Goal: Transaction & Acquisition: Purchase product/service

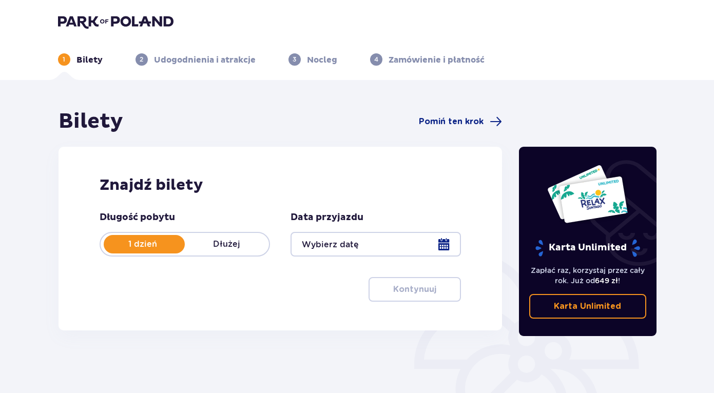
click at [446, 247] on div at bounding box center [376, 244] width 170 height 25
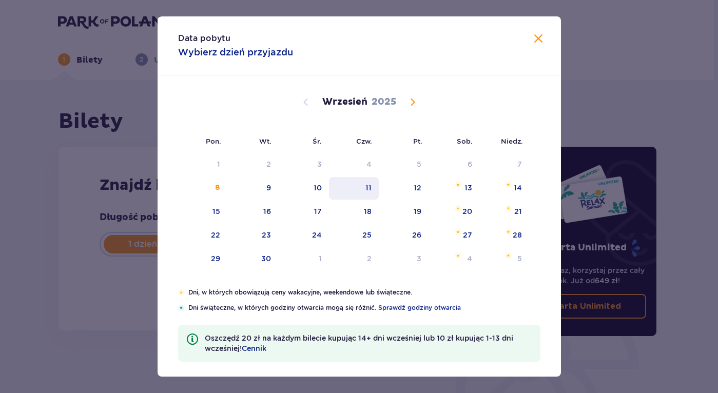
click at [367, 191] on div "11" at bounding box center [369, 188] width 6 height 10
type input "11.09.25"
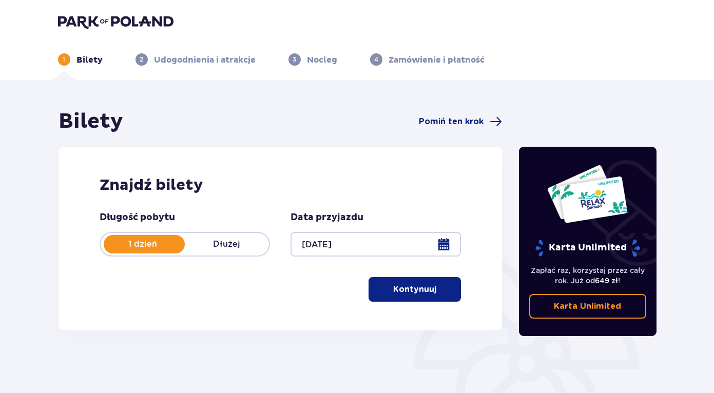
click at [148, 247] on p "1 dzień" at bounding box center [143, 244] width 84 height 11
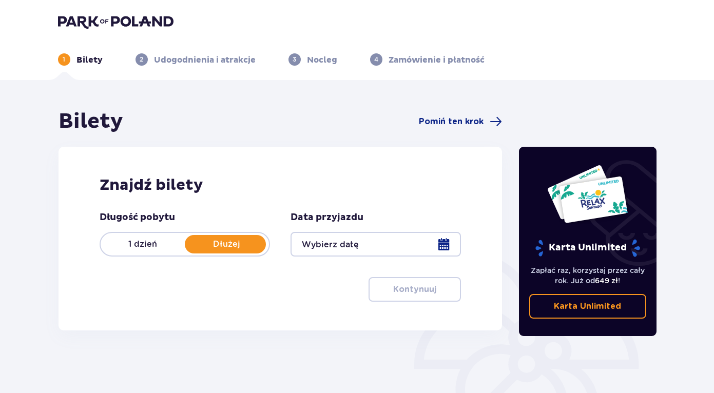
click at [148, 247] on p "1 dzień" at bounding box center [143, 244] width 84 height 11
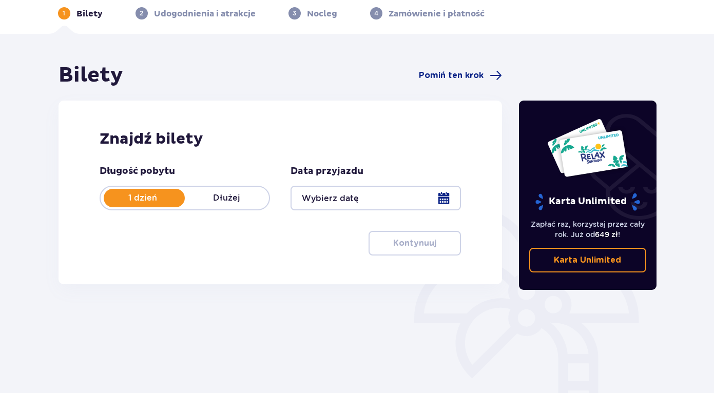
scroll to position [47, 0]
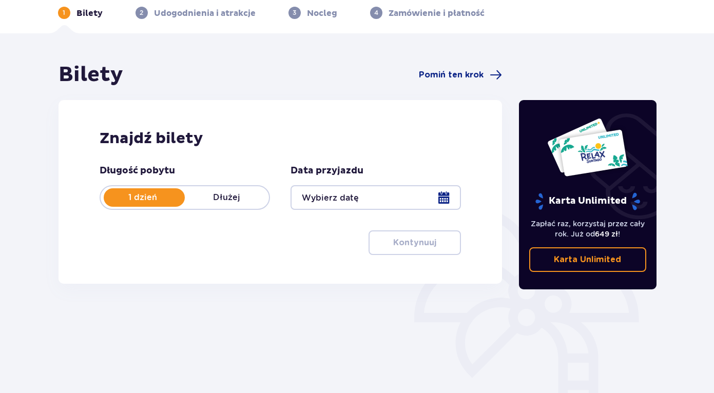
click at [156, 204] on div at bounding box center [144, 197] width 81 height 18
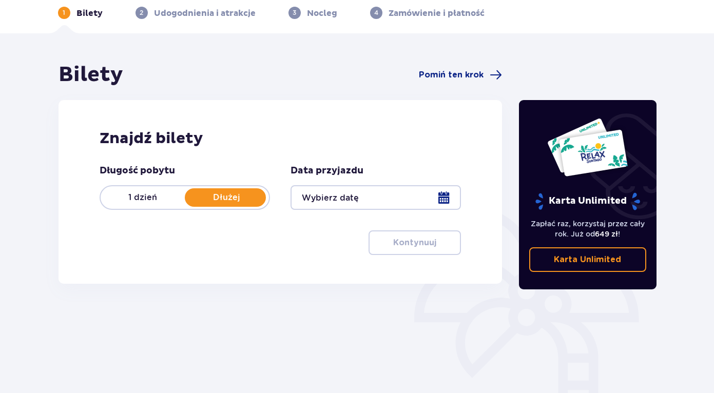
click at [155, 204] on div "1 dzień Dłużej" at bounding box center [185, 197] width 170 height 25
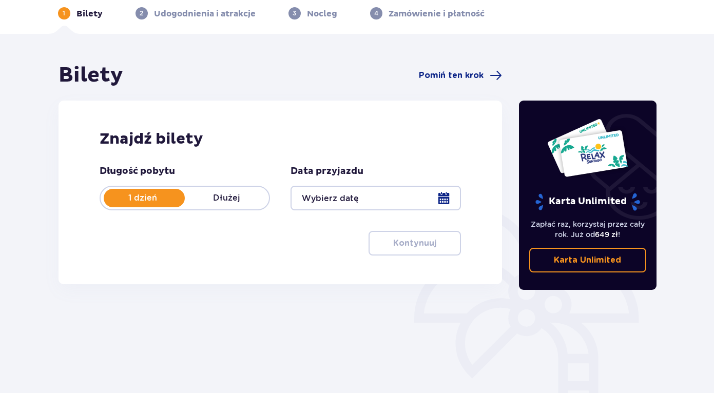
scroll to position [27, 0]
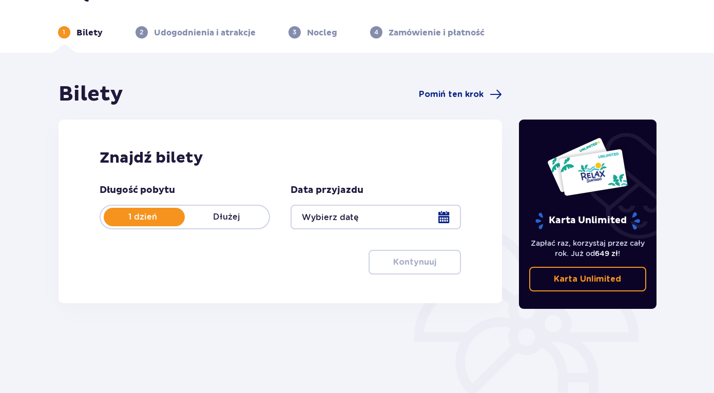
click at [229, 213] on p "Dłużej" at bounding box center [227, 217] width 84 height 11
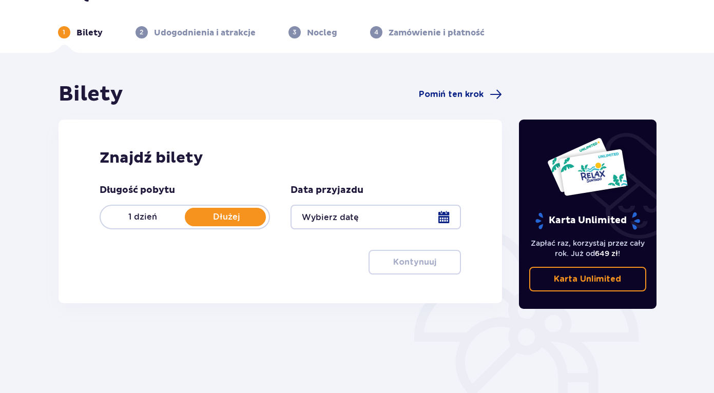
click at [441, 220] on div at bounding box center [376, 217] width 170 height 25
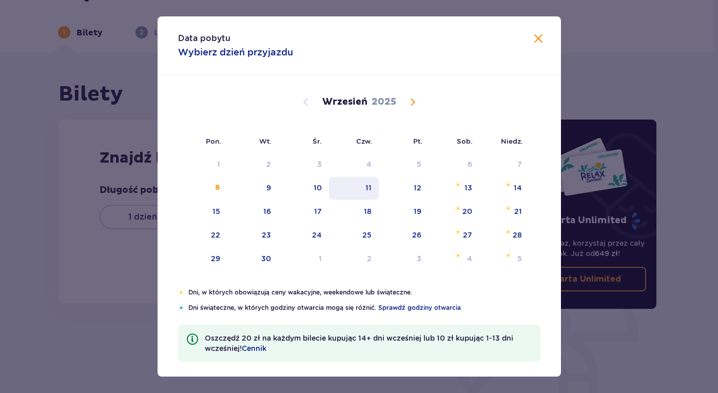
click at [369, 189] on div "11" at bounding box center [369, 188] width 6 height 10
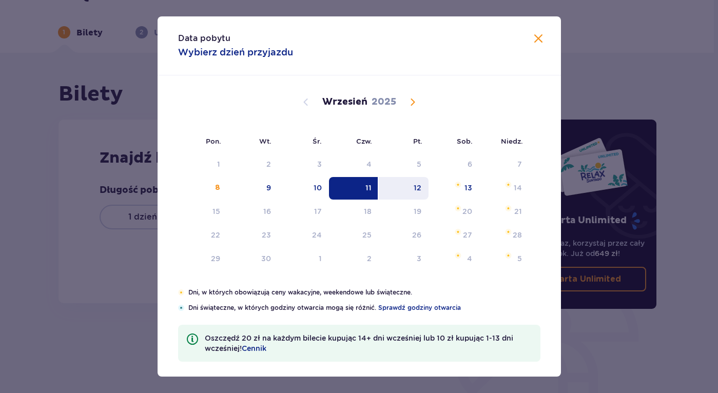
click at [414, 185] on div "12" at bounding box center [418, 188] width 8 height 10
type input "11.09.25 - 12.09.25"
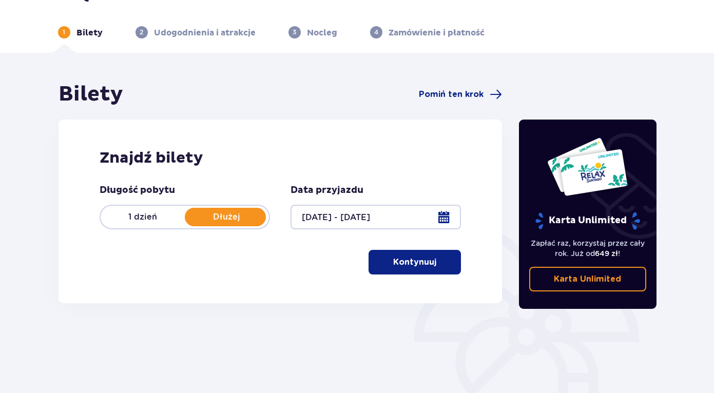
click at [416, 262] on p "Kontynuuj" at bounding box center [414, 262] width 43 height 11
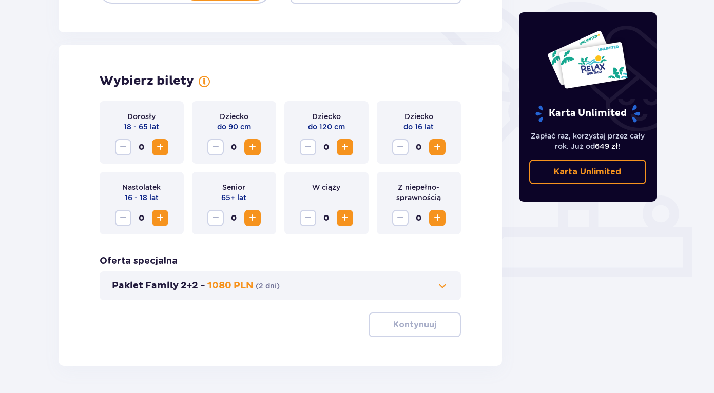
scroll to position [286, 0]
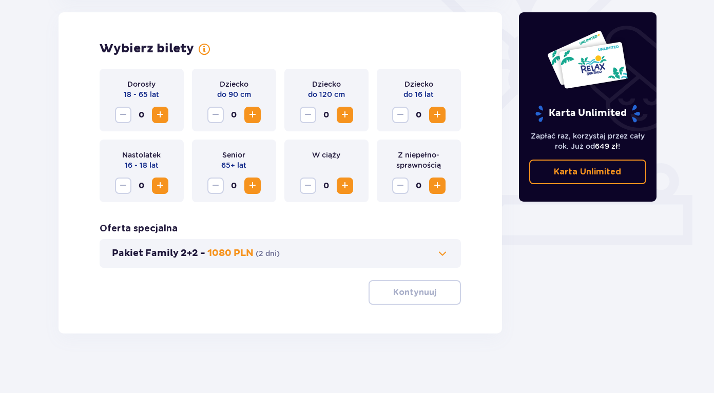
click at [158, 116] on span "Increase" at bounding box center [160, 115] width 12 height 12
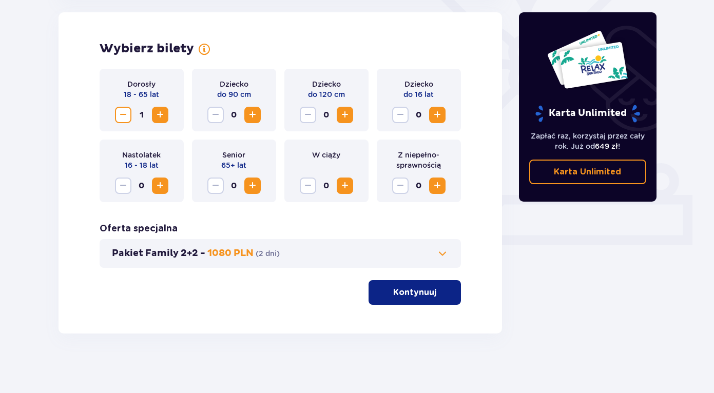
click at [158, 116] on span "Increase" at bounding box center [160, 115] width 12 height 12
click at [252, 118] on span "Increase" at bounding box center [252, 115] width 12 height 12
click at [349, 115] on span "Increase" at bounding box center [345, 115] width 12 height 12
click at [440, 254] on span at bounding box center [443, 254] width 12 height 12
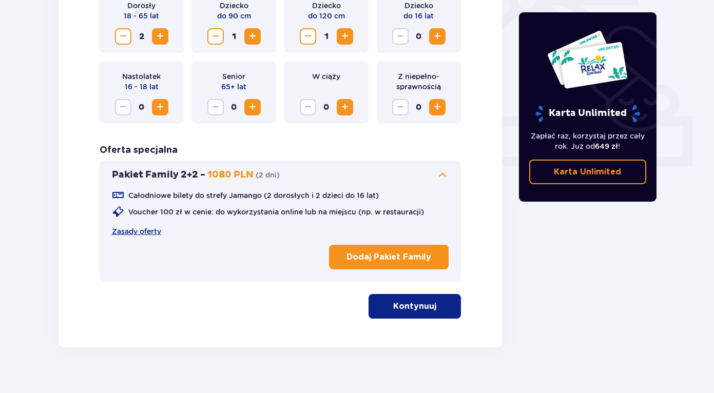
scroll to position [369, 0]
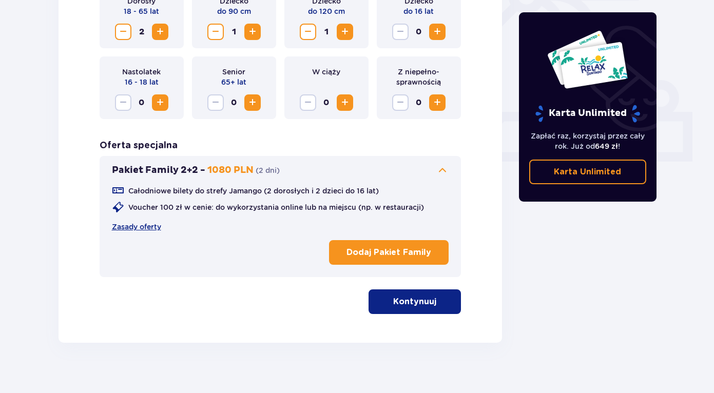
click at [406, 258] on p "Dodaj Pakiet Family" at bounding box center [389, 252] width 85 height 11
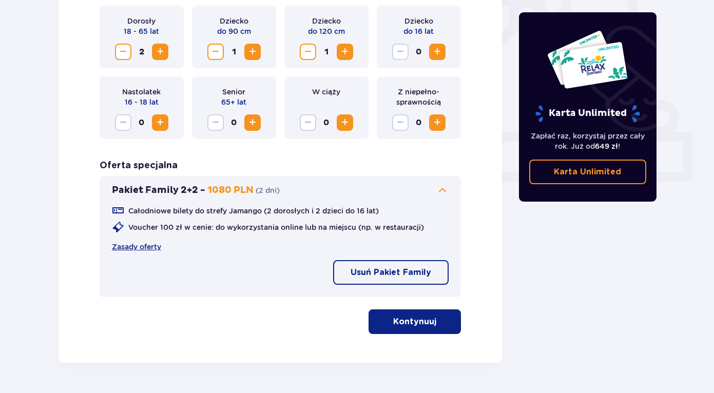
scroll to position [371, 0]
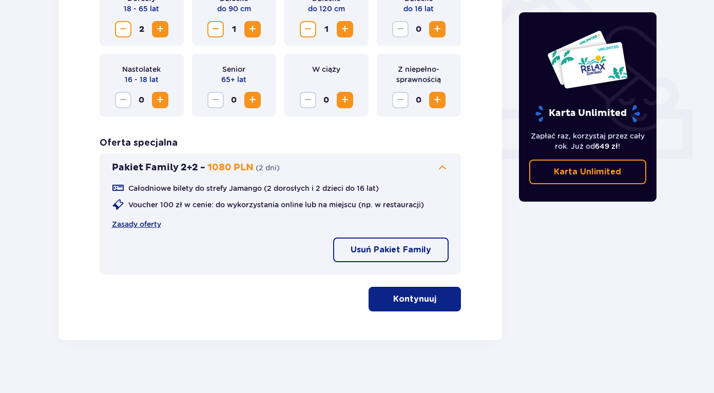
click at [413, 306] on button "Kontynuuj" at bounding box center [415, 299] width 92 height 25
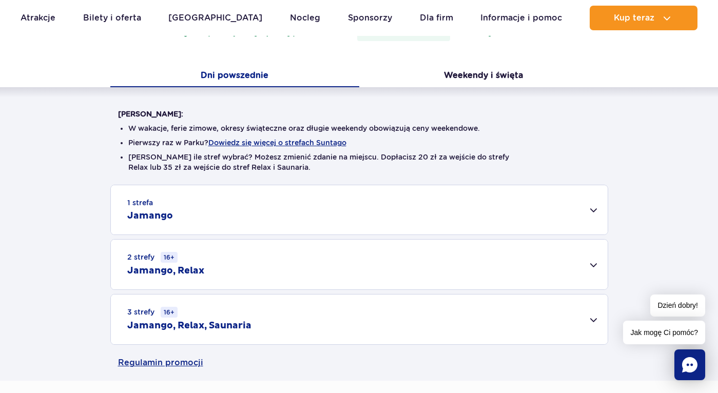
scroll to position [201, 0]
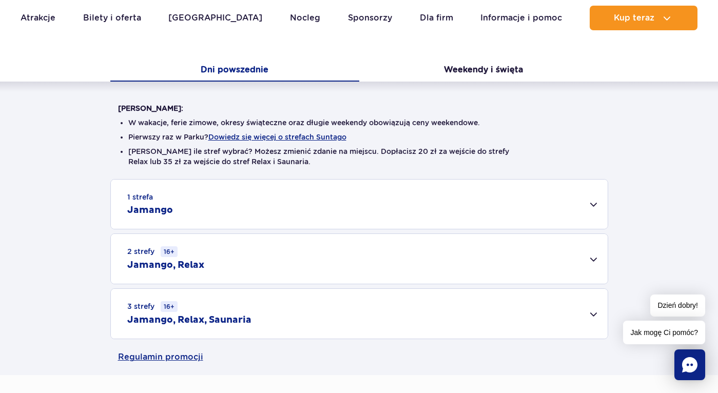
click at [594, 208] on div "1 strefa Jamango" at bounding box center [359, 204] width 497 height 49
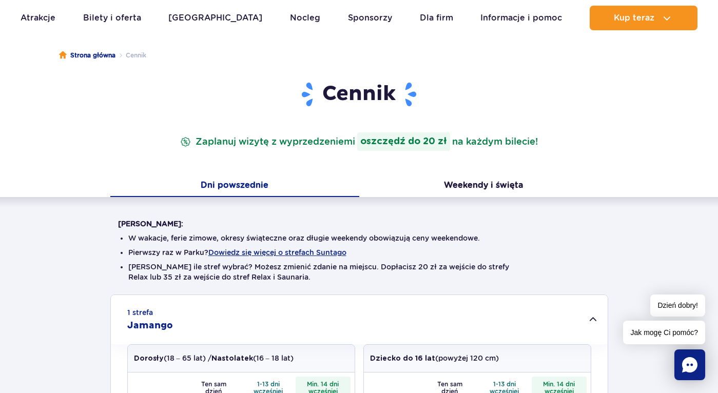
scroll to position [76, 0]
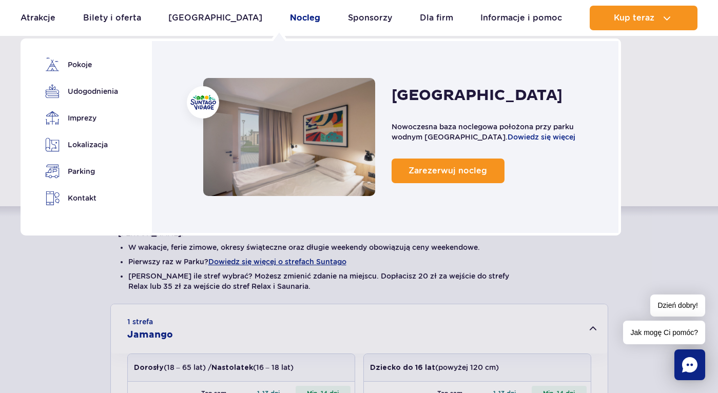
click at [290, 18] on link "Nocleg" at bounding box center [305, 18] width 30 height 25
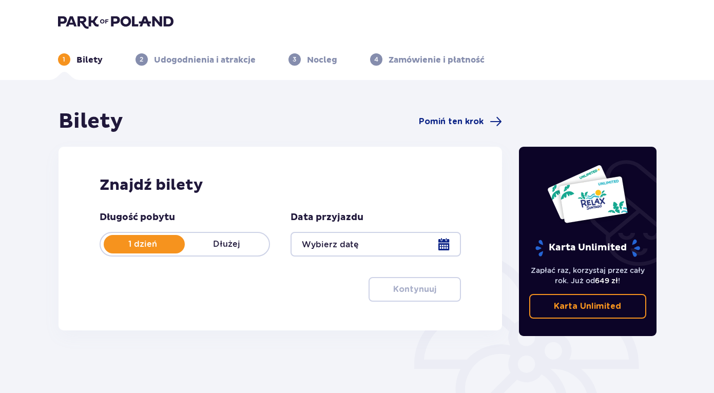
click at [230, 245] on p "Dłużej" at bounding box center [227, 244] width 84 height 11
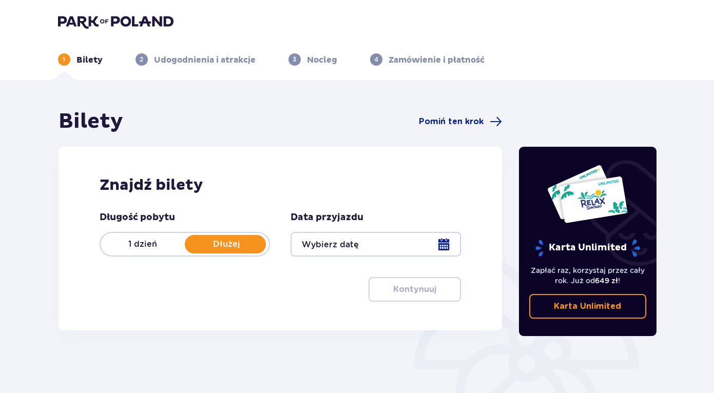
click at [440, 245] on div at bounding box center [376, 244] width 170 height 25
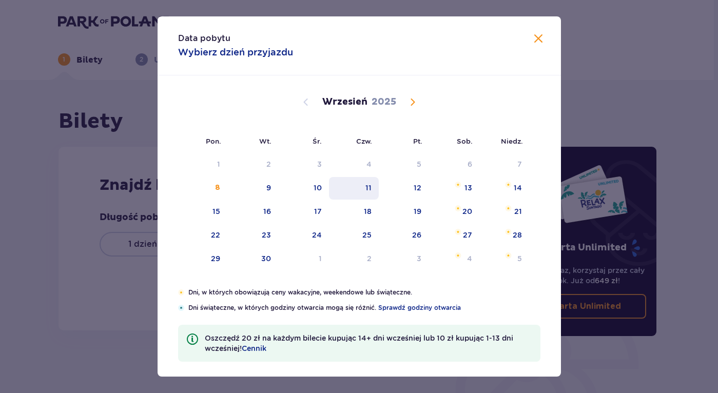
click at [370, 184] on div "11" at bounding box center [369, 188] width 6 height 10
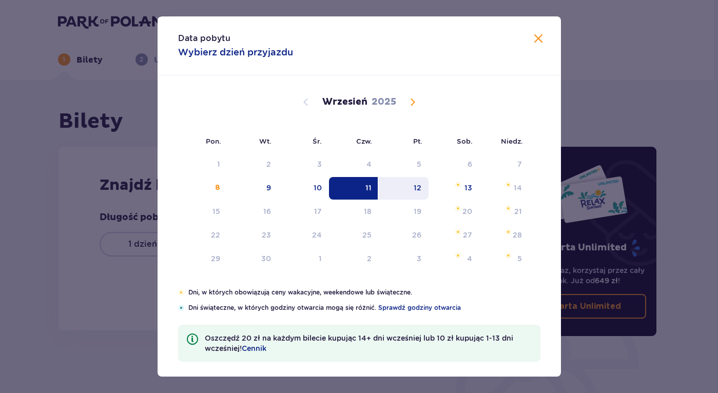
click at [414, 186] on div "12" at bounding box center [418, 188] width 8 height 10
type input "11.09.25 - 12.09.25"
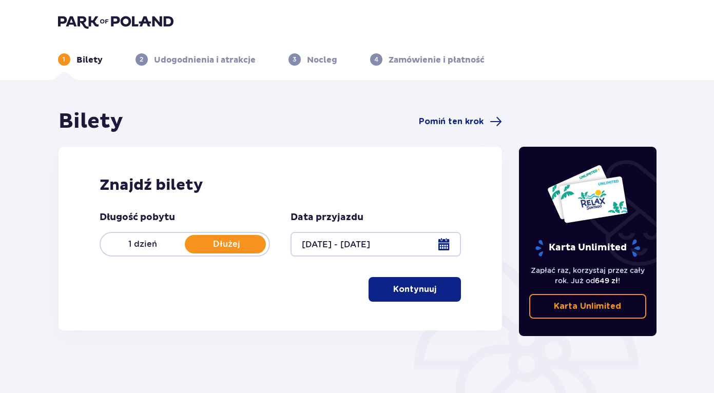
click at [410, 294] on p "Kontynuuj" at bounding box center [414, 289] width 43 height 11
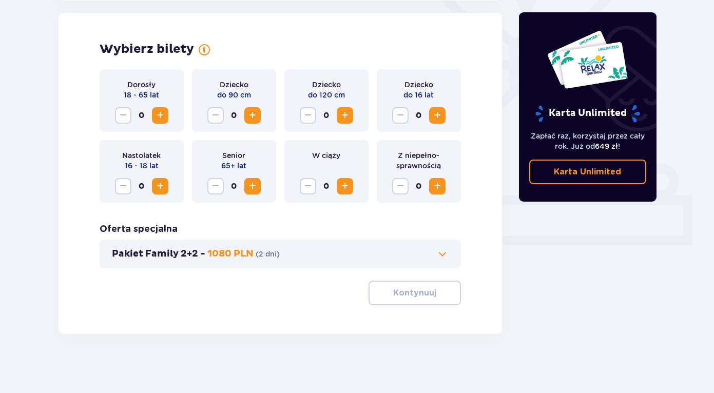
scroll to position [286, 0]
click at [163, 115] on span "Increase" at bounding box center [160, 115] width 12 height 12
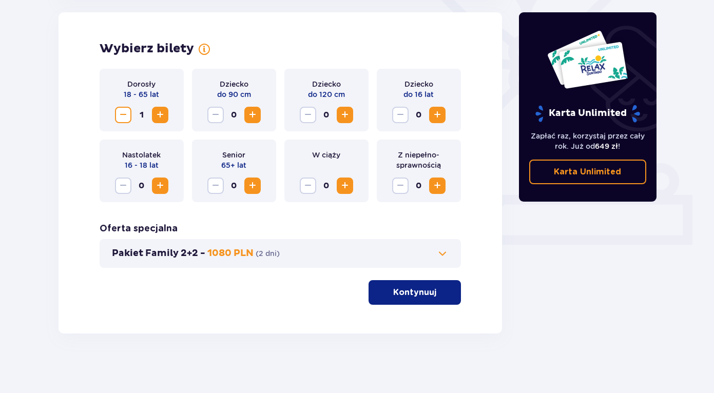
click at [163, 115] on span "Increase" at bounding box center [160, 115] width 12 height 12
click at [254, 117] on span "Increase" at bounding box center [252, 115] width 12 height 12
click at [347, 117] on span "Increase" at bounding box center [345, 115] width 12 height 12
click at [442, 254] on span at bounding box center [443, 254] width 12 height 12
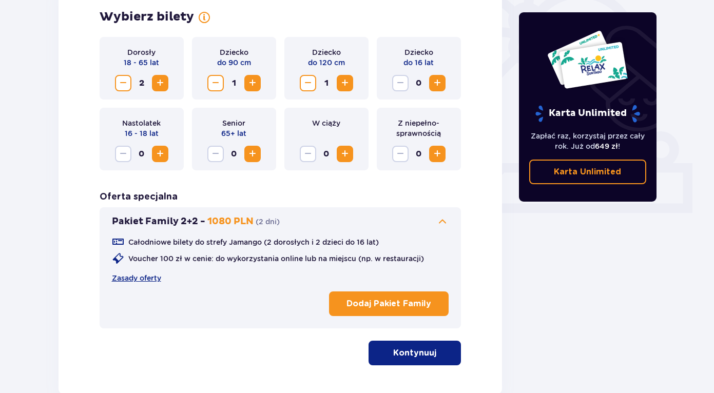
scroll to position [326, 0]
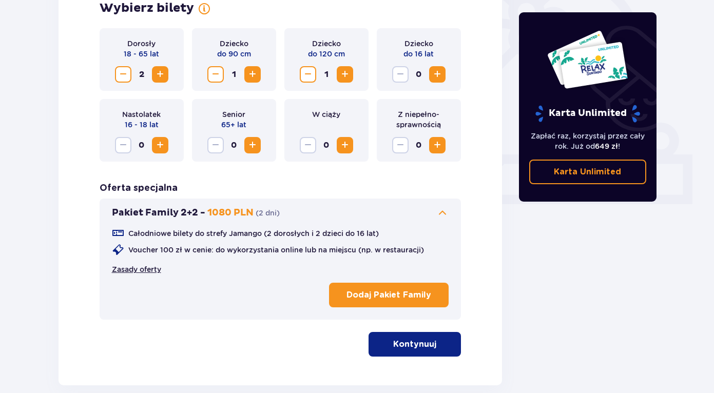
click at [142, 271] on link "Zasady oferty" at bounding box center [136, 269] width 49 height 10
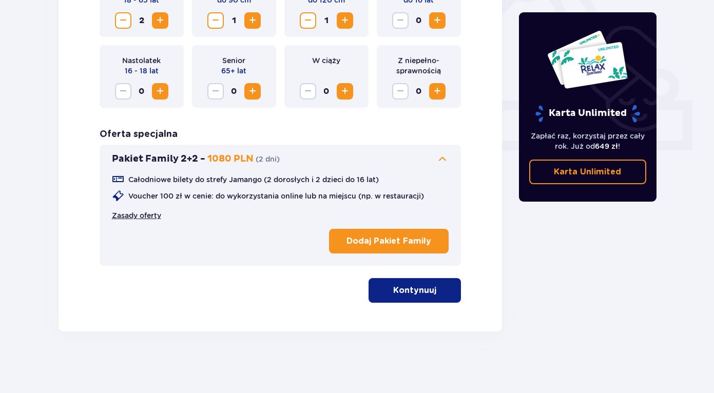
scroll to position [380, 0]
click at [413, 295] on p "Kontynuuj" at bounding box center [414, 290] width 43 height 11
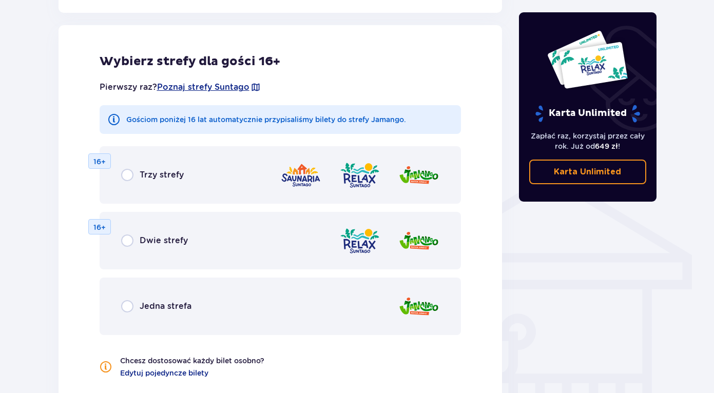
scroll to position [662, 0]
click at [128, 306] on input "radio" at bounding box center [127, 306] width 12 height 12
radio input "true"
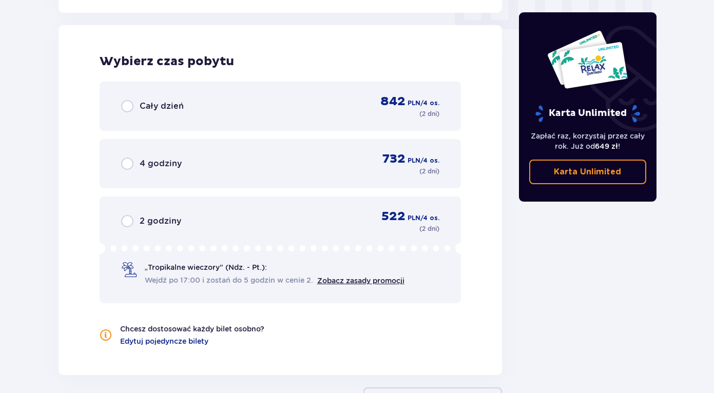
scroll to position [1057, 0]
click at [126, 107] on input "radio" at bounding box center [127, 106] width 12 height 12
radio input "true"
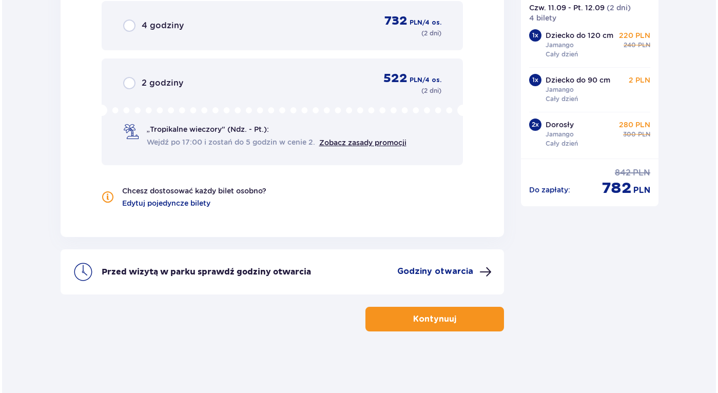
scroll to position [1194, 0]
click at [485, 271] on span at bounding box center [484, 272] width 12 height 12
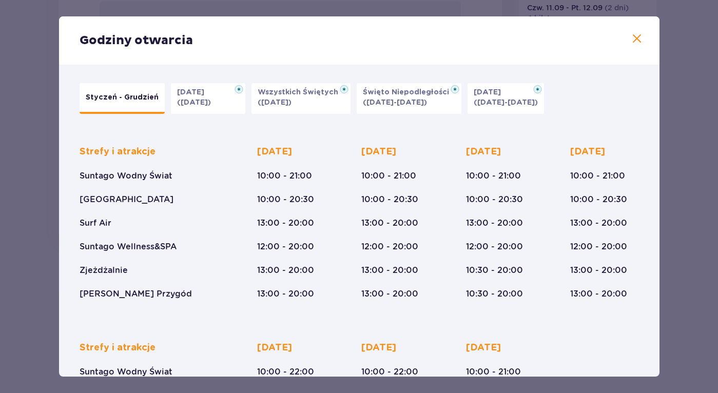
click at [632, 37] on span at bounding box center [637, 39] width 12 height 12
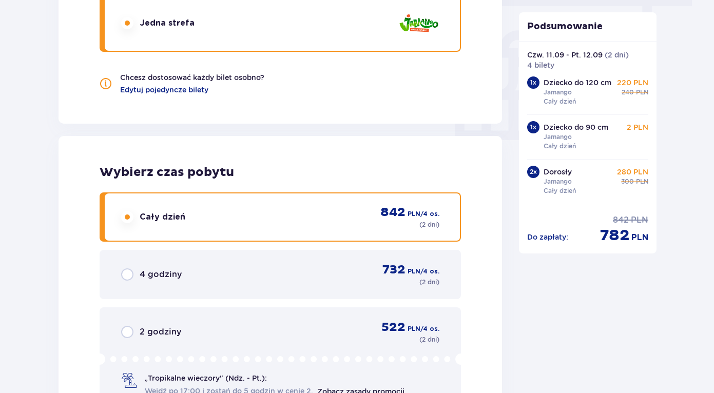
scroll to position [946, 0]
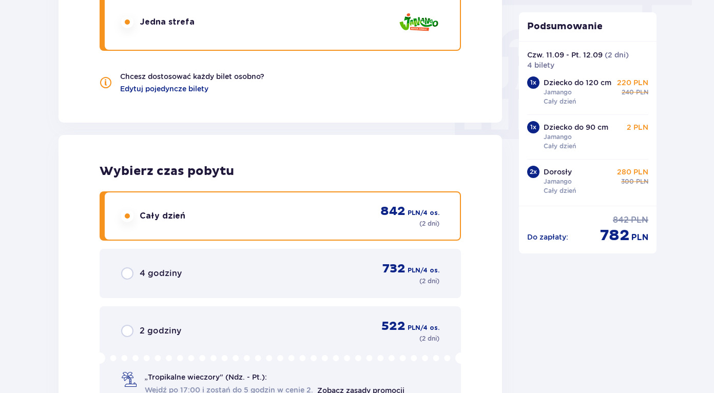
click at [127, 276] on input "radio" at bounding box center [127, 274] width 12 height 12
radio input "true"
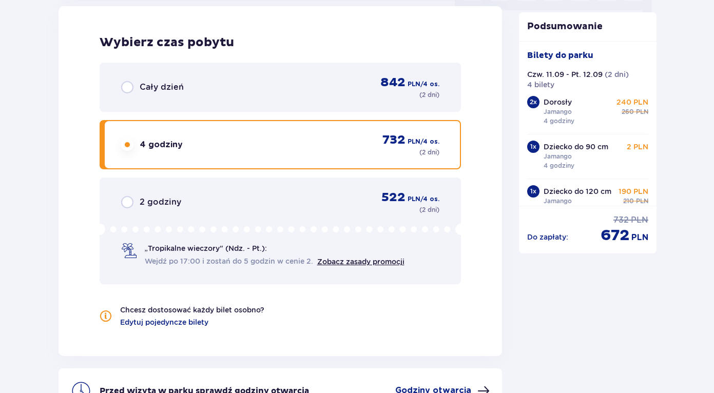
scroll to position [1069, 0]
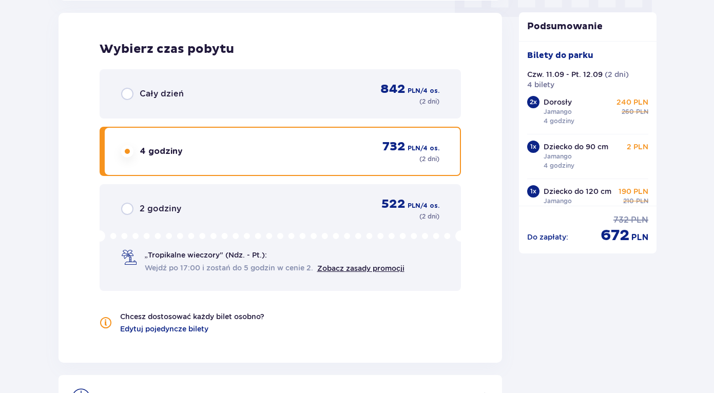
click at [126, 93] on input "radio" at bounding box center [127, 94] width 12 height 12
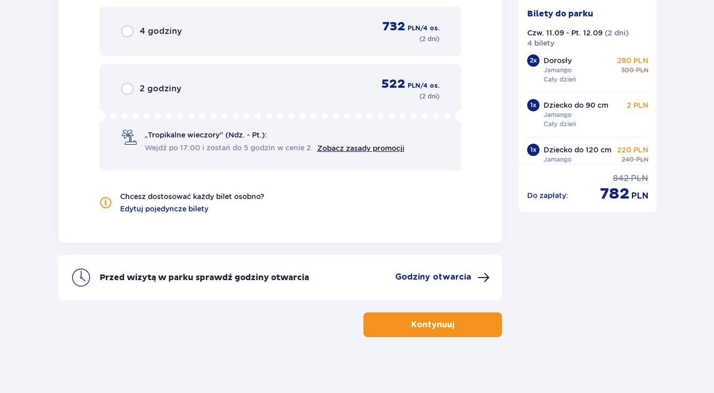
scroll to position [1194, 0]
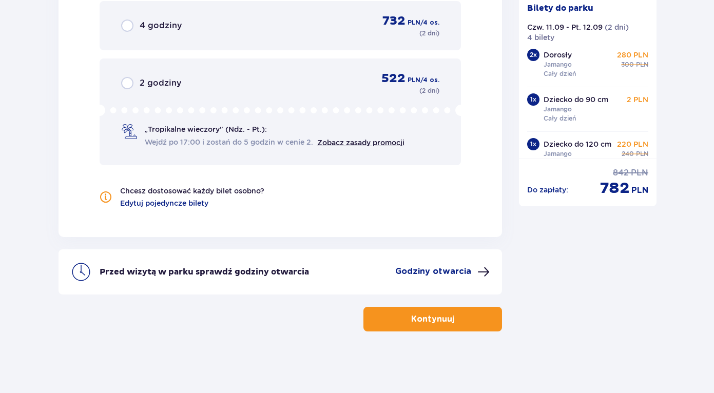
click at [438, 320] on p "Kontynuuj" at bounding box center [432, 319] width 43 height 11
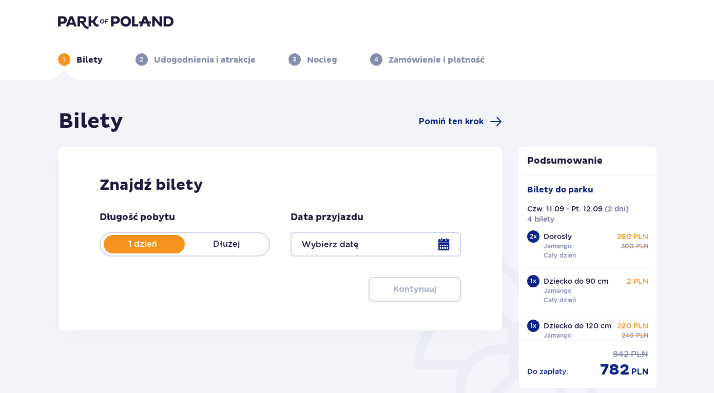
type input "11.09.25 - 12.09.25"
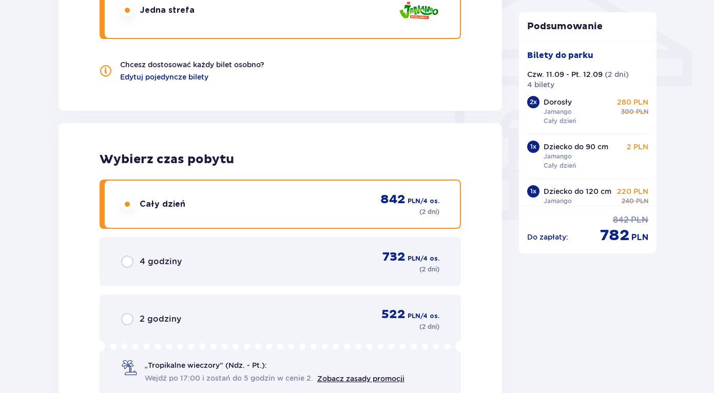
scroll to position [873, 0]
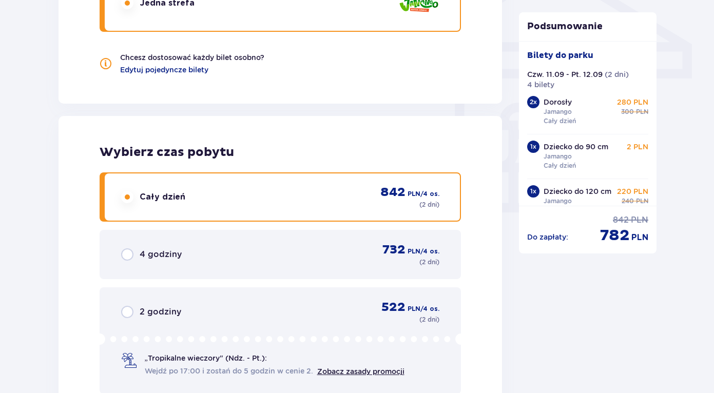
click at [126, 255] on input "radio" at bounding box center [127, 255] width 12 height 12
radio input "true"
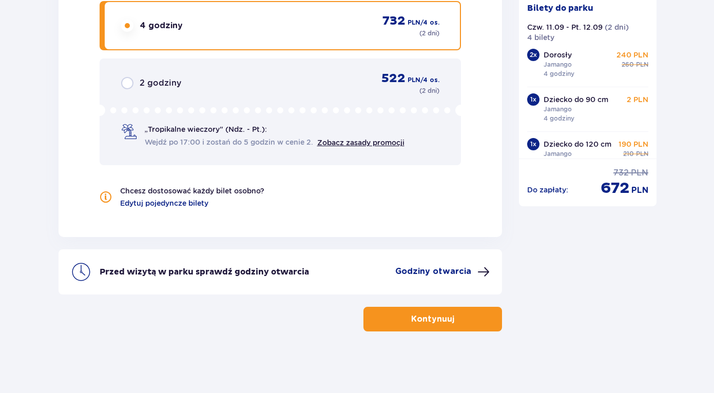
scroll to position [1102, 0]
click at [430, 320] on p "Kontynuuj" at bounding box center [432, 319] width 43 height 11
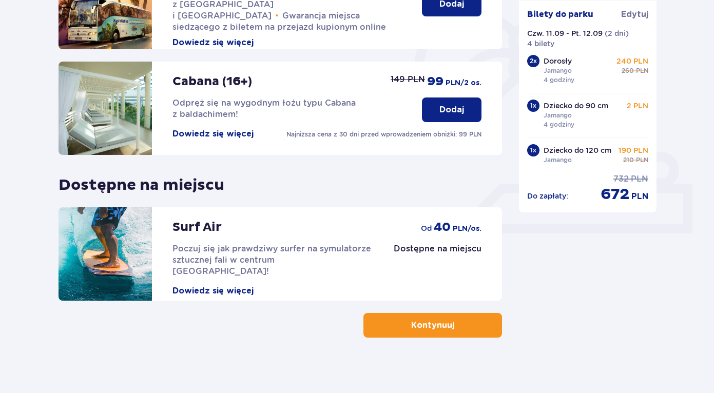
scroll to position [297, 0]
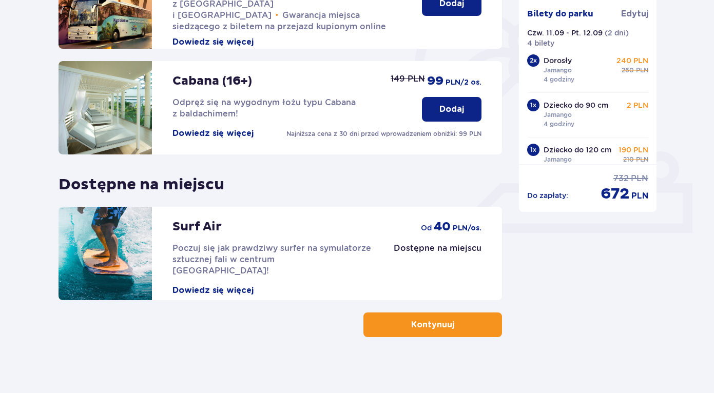
click at [434, 333] on button "Kontynuuj" at bounding box center [433, 325] width 139 height 25
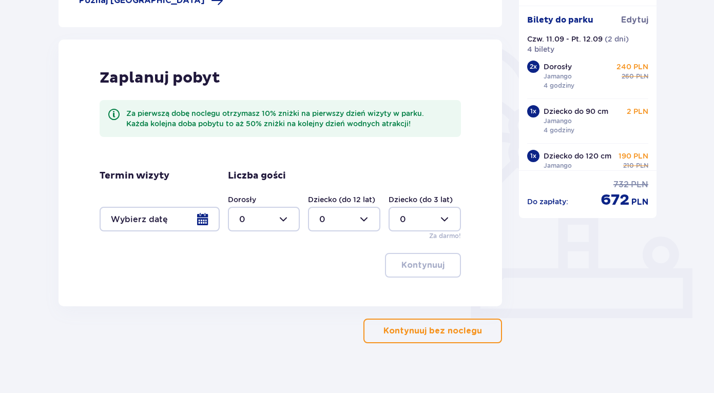
scroll to position [213, 0]
click at [203, 221] on div at bounding box center [160, 218] width 120 height 25
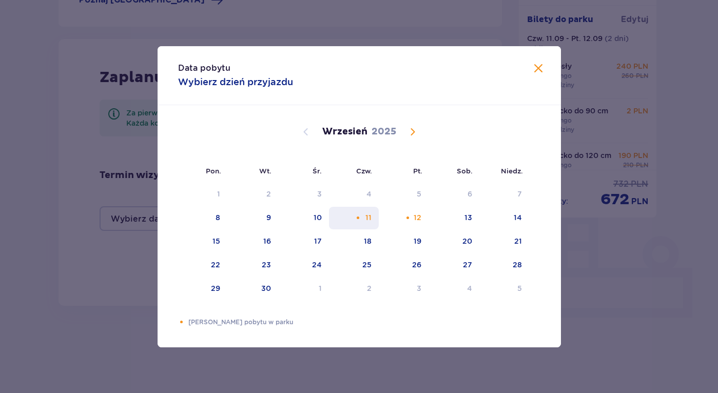
click at [369, 221] on div "11" at bounding box center [369, 218] width 6 height 10
click at [410, 219] on div "Choose piątek, 12 września 2025 as your check-out date. It’s available." at bounding box center [408, 218] width 7 height 7
type input "11.09.25 - 12.09.25"
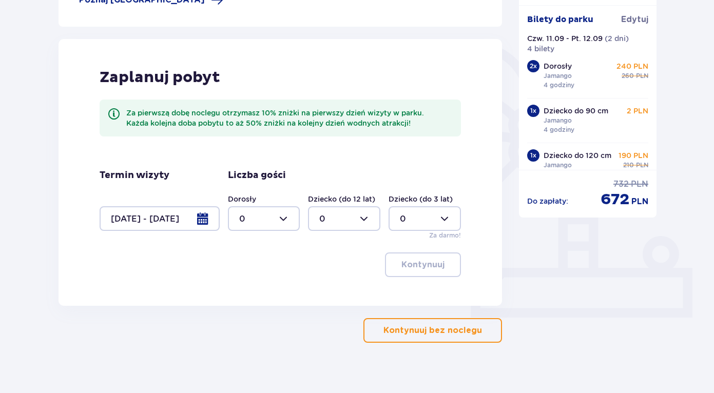
click at [291, 217] on div at bounding box center [264, 218] width 72 height 25
click at [254, 292] on div "2" at bounding box center [264, 293] width 50 height 11
type input "2"
click at [447, 221] on div at bounding box center [425, 218] width 72 height 25
click at [420, 266] on div "1" at bounding box center [425, 271] width 50 height 11
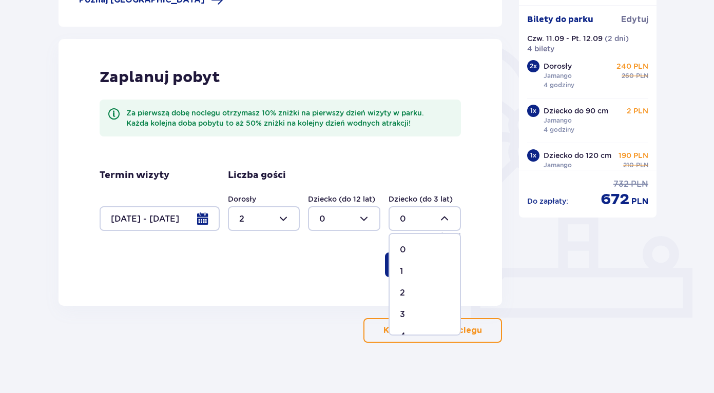
type input "1"
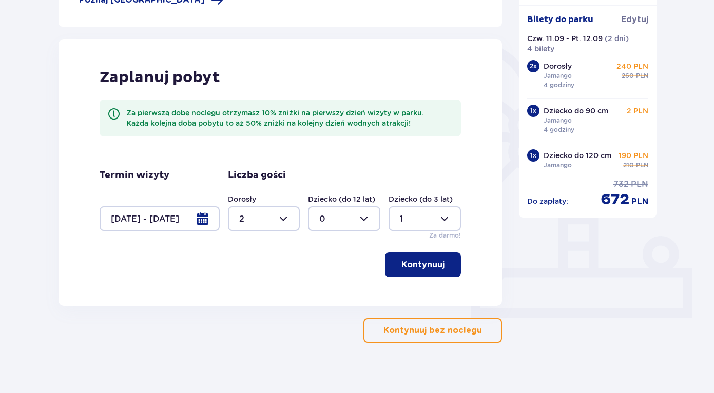
click at [365, 220] on div at bounding box center [344, 218] width 72 height 25
click at [335, 270] on div "1" at bounding box center [345, 271] width 50 height 11
type input "1"
click at [423, 267] on p "Kontynuuj" at bounding box center [423, 264] width 43 height 11
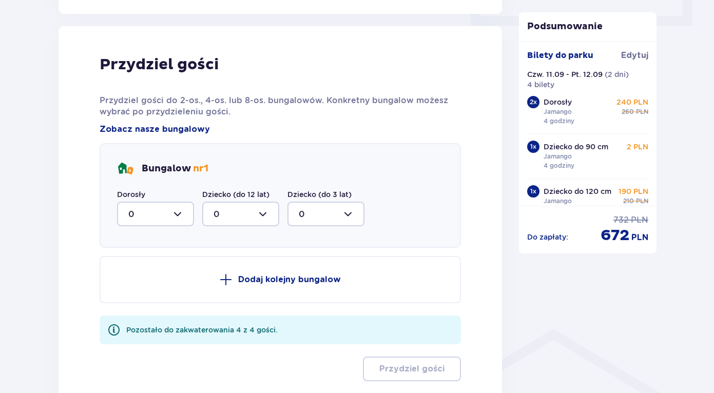
scroll to position [503, 0]
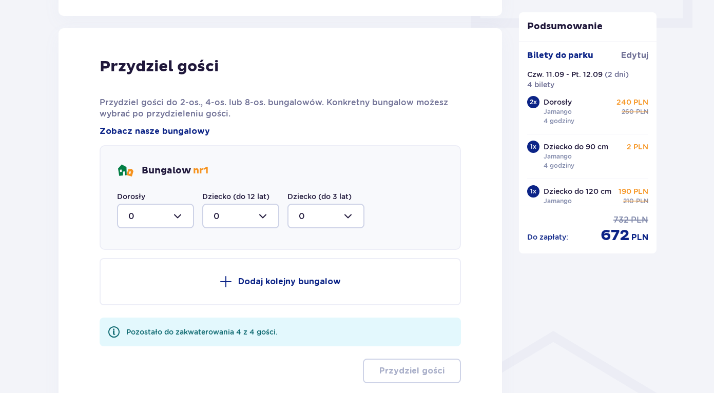
click at [179, 217] on div at bounding box center [155, 216] width 77 height 25
click at [141, 290] on div "2" at bounding box center [155, 290] width 54 height 11
type input "2"
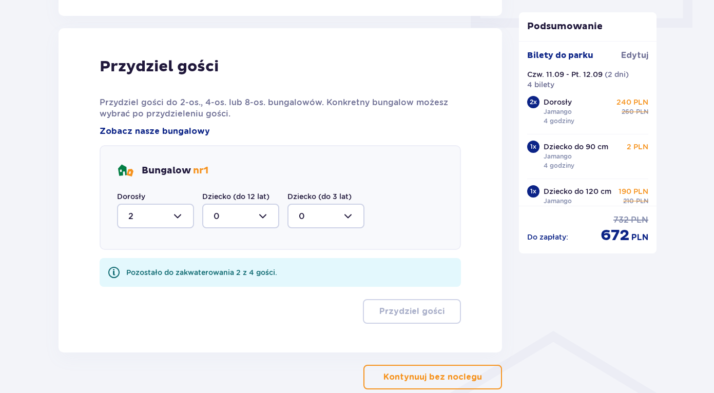
click at [260, 219] on div at bounding box center [240, 216] width 77 height 25
click at [226, 273] on div "1" at bounding box center [241, 268] width 54 height 11
type input "1"
click at [350, 218] on div at bounding box center [326, 216] width 77 height 25
click at [315, 271] on div "1" at bounding box center [326, 268] width 54 height 11
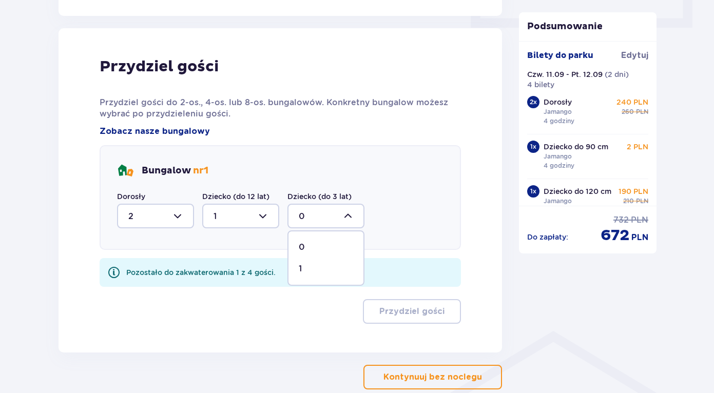
type input "1"
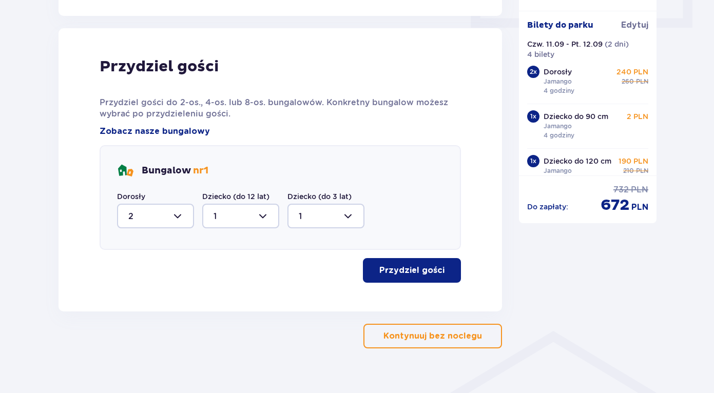
click at [413, 272] on p "Przydziel gości" at bounding box center [412, 270] width 65 height 11
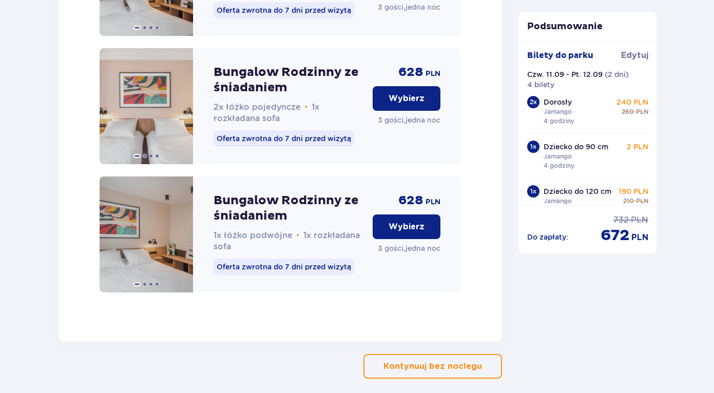
scroll to position [1143, 0]
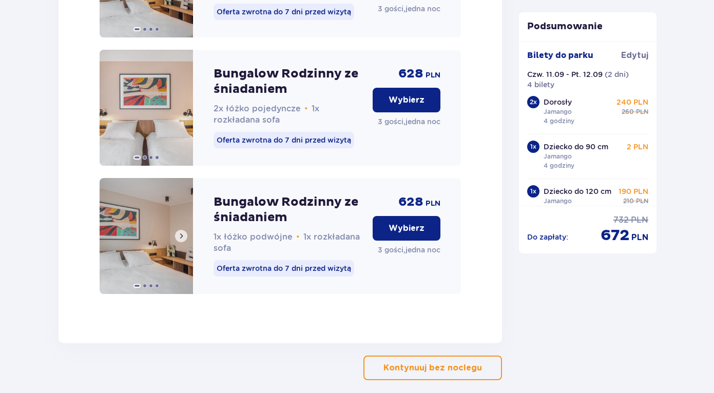
click at [182, 240] on span at bounding box center [181, 236] width 8 height 8
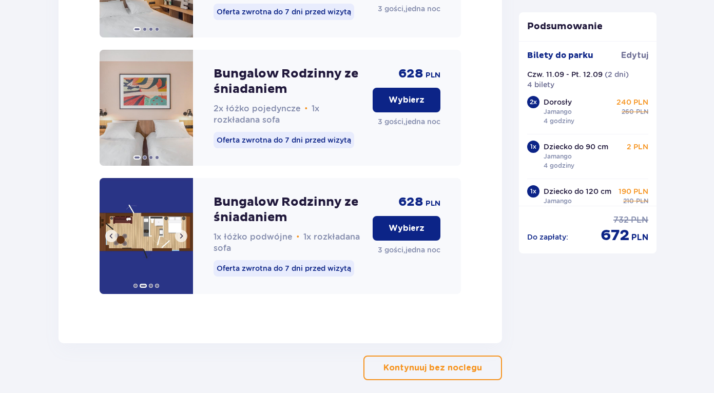
click at [161, 245] on img at bounding box center [146, 236] width 93 height 116
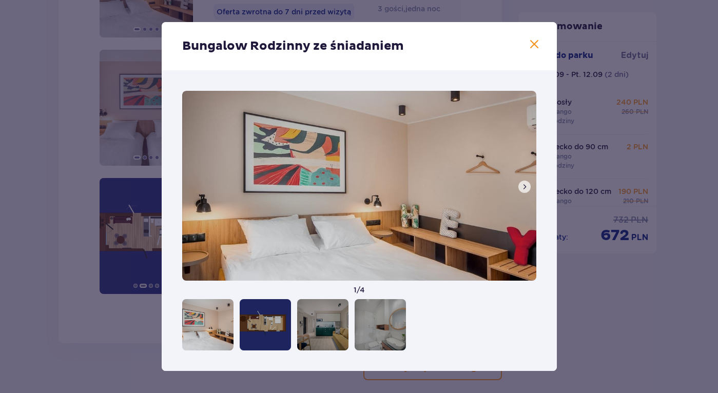
click at [522, 185] on span at bounding box center [525, 187] width 8 height 8
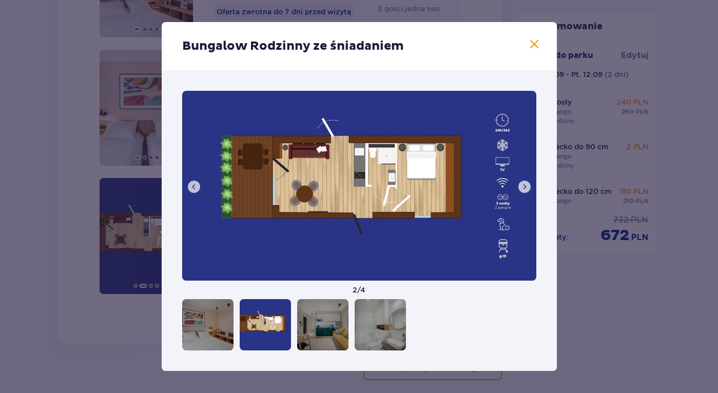
click at [522, 185] on span at bounding box center [525, 187] width 8 height 8
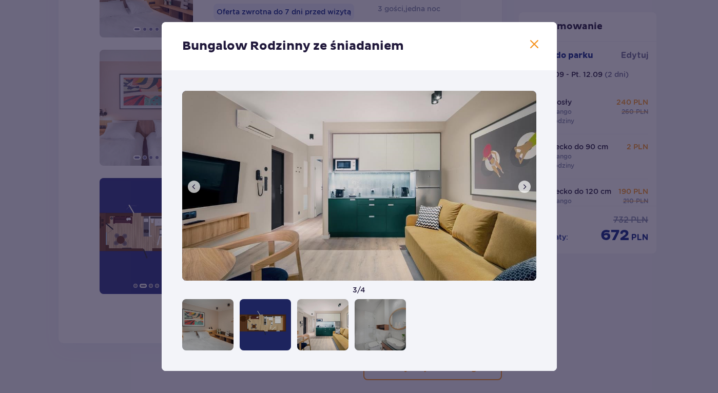
click at [522, 185] on span at bounding box center [525, 187] width 8 height 8
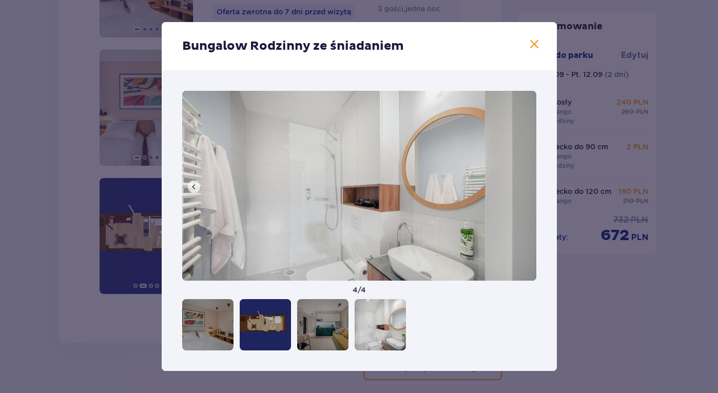
click at [535, 43] on span at bounding box center [534, 45] width 12 height 12
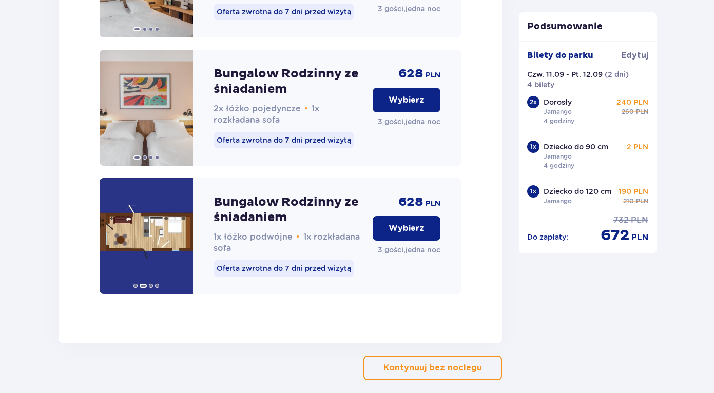
click at [411, 234] on p "Wybierz" at bounding box center [407, 228] width 36 height 11
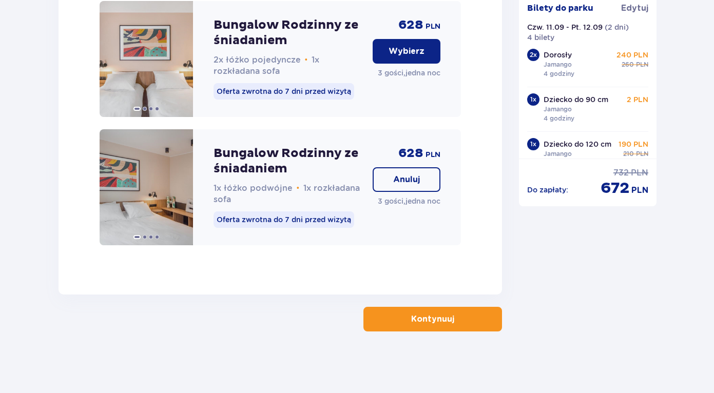
scroll to position [1202, 0]
click at [438, 316] on p "Kontynuuj" at bounding box center [432, 319] width 43 height 11
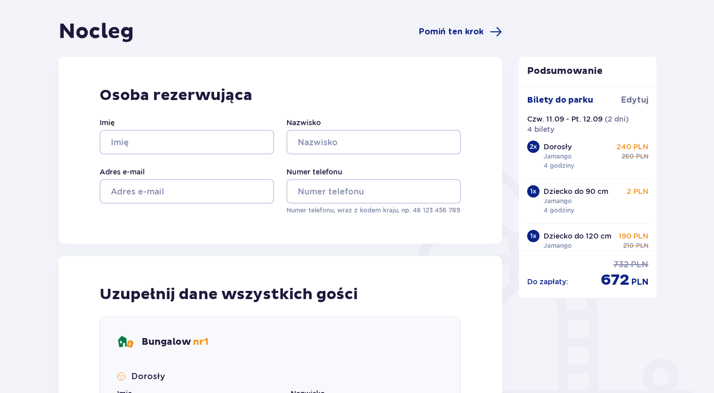
scroll to position [88, 0]
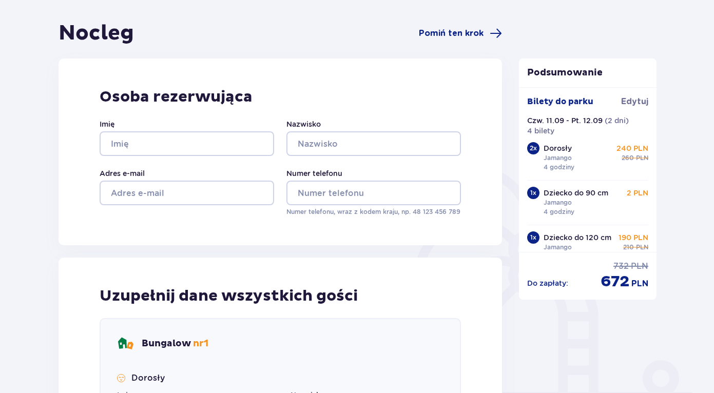
scroll to position [224, 0]
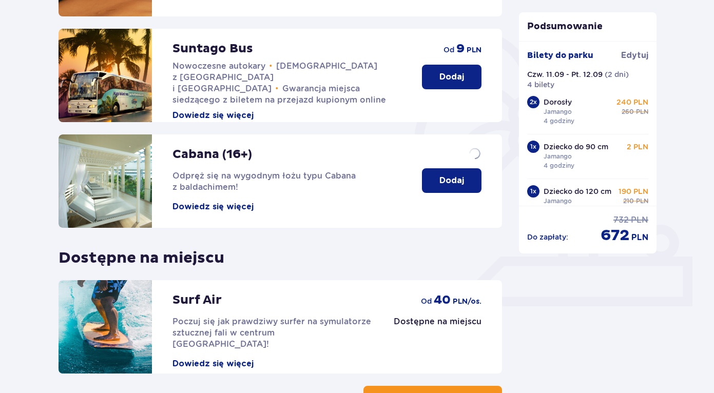
scroll to position [297, 0]
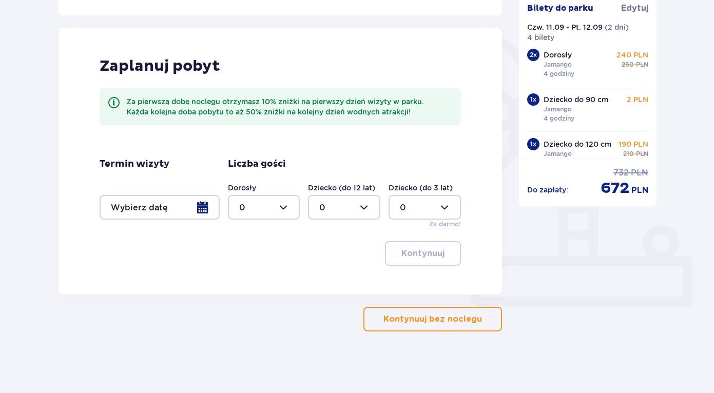
scroll to position [224, 0]
click at [204, 208] on div at bounding box center [160, 207] width 120 height 25
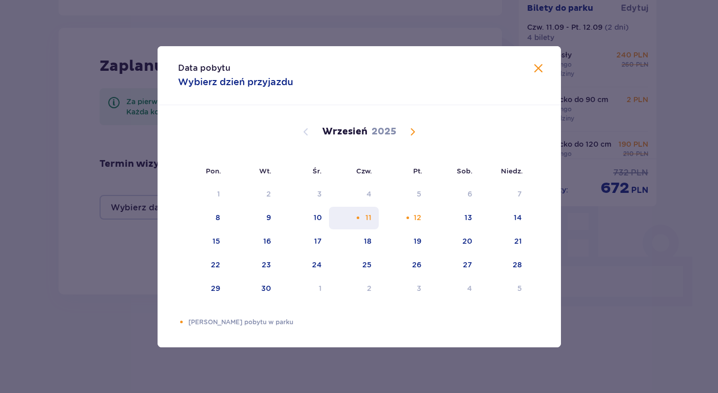
click at [369, 216] on div "11" at bounding box center [369, 218] width 6 height 10
click at [415, 216] on div "12" at bounding box center [418, 218] width 8 height 10
type input "11.09.25 - 12.09.25"
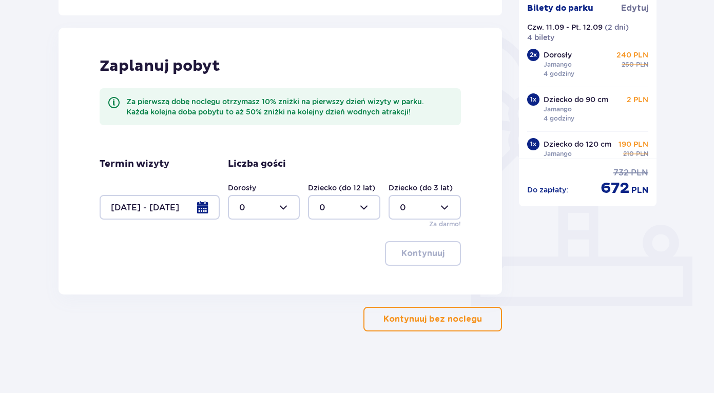
click at [291, 207] on div at bounding box center [264, 207] width 72 height 25
click at [254, 280] on div "2" at bounding box center [264, 281] width 50 height 11
type input "2"
click at [368, 210] on div at bounding box center [344, 207] width 72 height 25
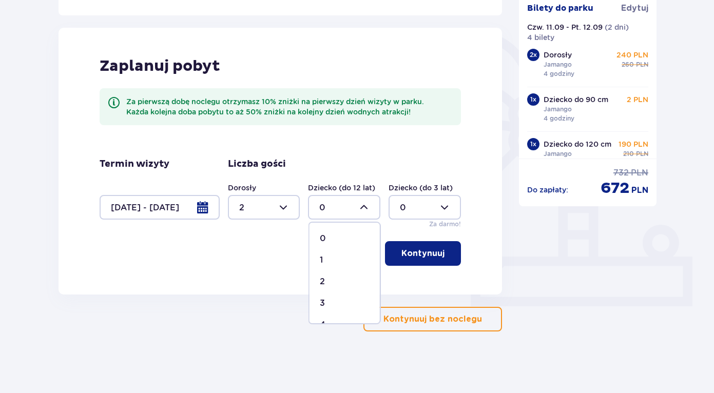
click at [336, 260] on div "1" at bounding box center [345, 260] width 50 height 11
type input "1"
click at [450, 208] on div at bounding box center [425, 207] width 72 height 25
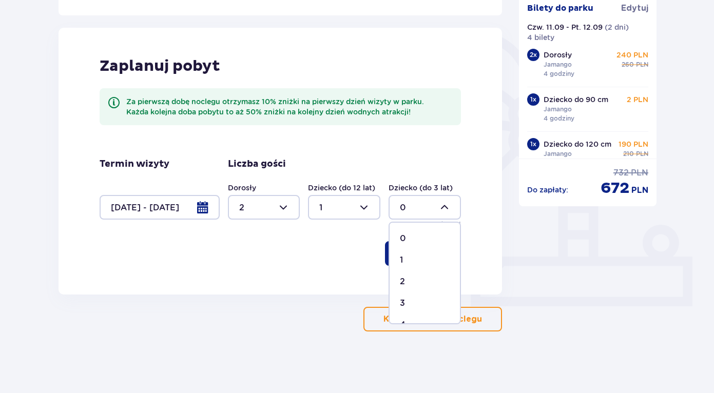
click at [414, 258] on div "1" at bounding box center [425, 260] width 50 height 11
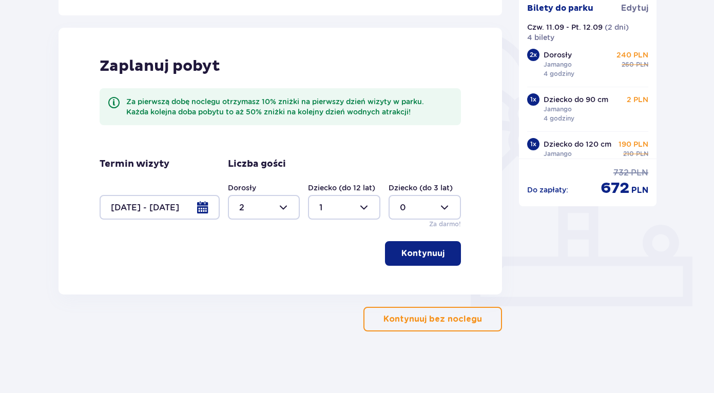
type input "1"
click at [419, 255] on p "Kontynuuj" at bounding box center [423, 253] width 43 height 11
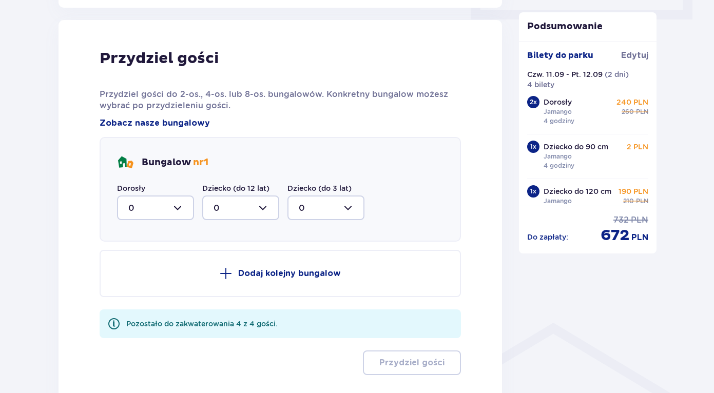
scroll to position [519, 0]
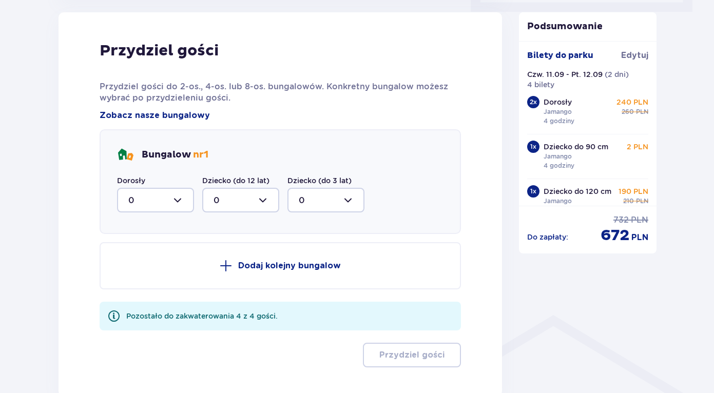
click at [182, 204] on div at bounding box center [155, 200] width 77 height 25
click at [142, 276] on div "2" at bounding box center [155, 274] width 54 height 11
type input "2"
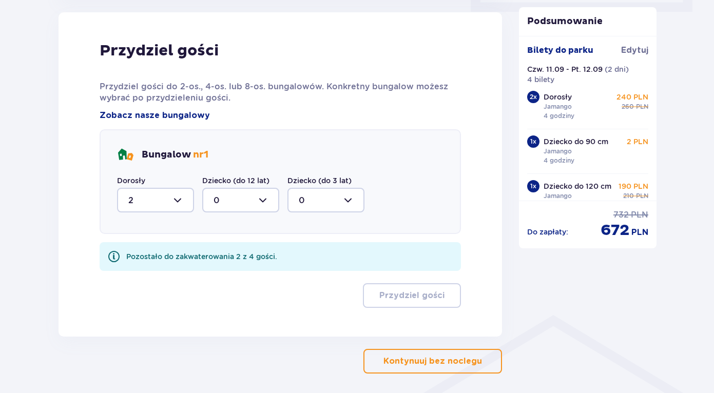
click at [267, 199] on div at bounding box center [240, 200] width 77 height 25
click at [237, 252] on div "1" at bounding box center [241, 253] width 54 height 11
type input "1"
click at [350, 198] on div at bounding box center [326, 200] width 77 height 25
click at [318, 253] on div "1" at bounding box center [326, 253] width 54 height 11
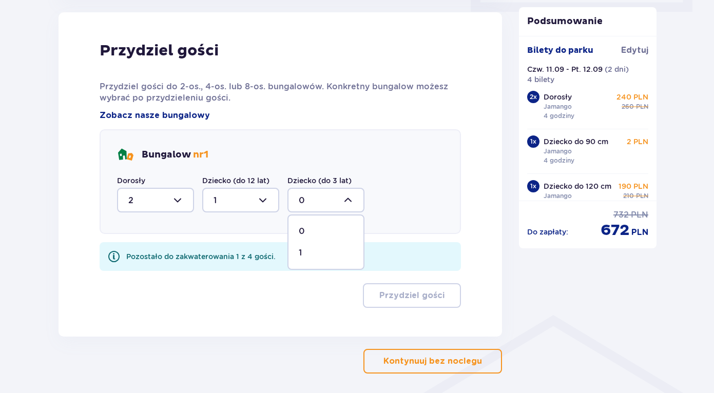
type input "1"
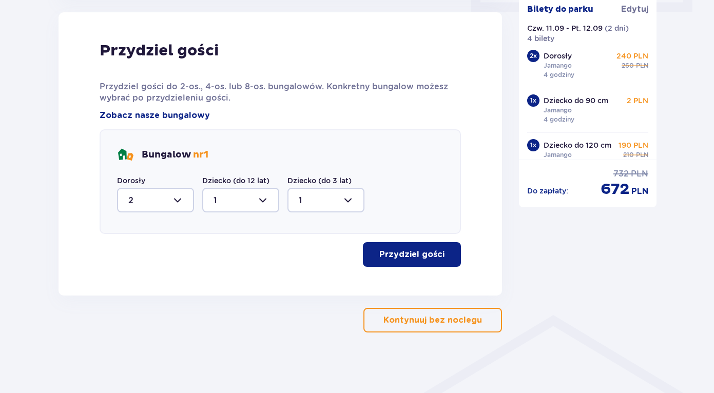
click at [405, 258] on p "Przydziel gości" at bounding box center [412, 254] width 65 height 11
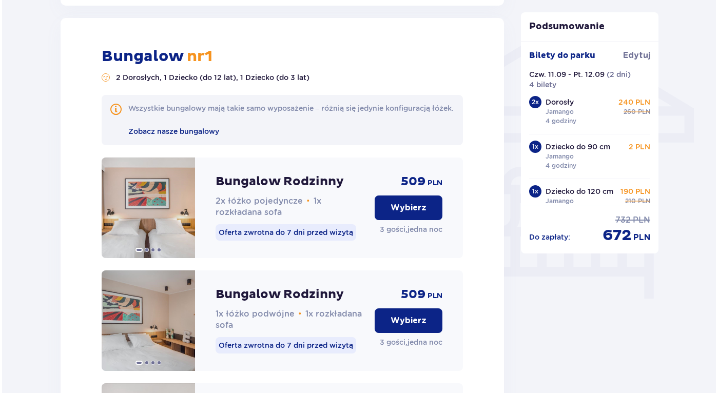
scroll to position [814, 0]
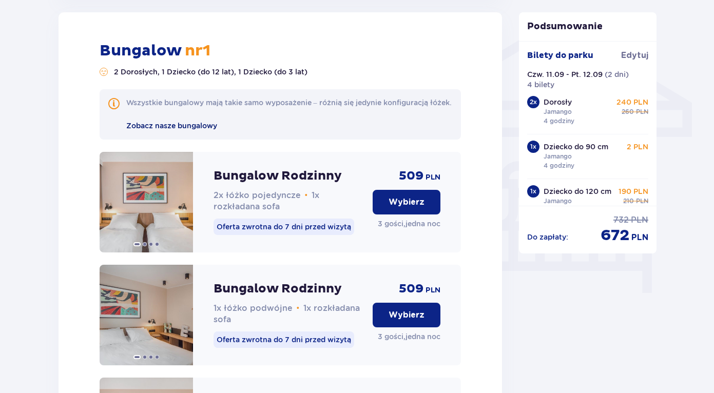
click at [192, 130] on span "Zobacz nasze bungalowy" at bounding box center [171, 126] width 91 height 8
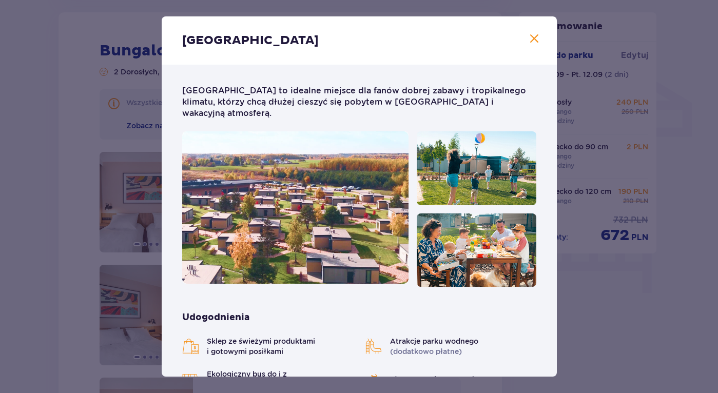
click at [322, 194] on img at bounding box center [295, 207] width 226 height 153
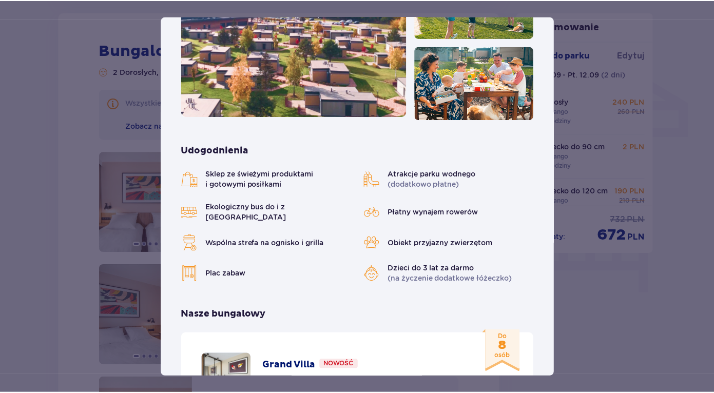
scroll to position [32, 0]
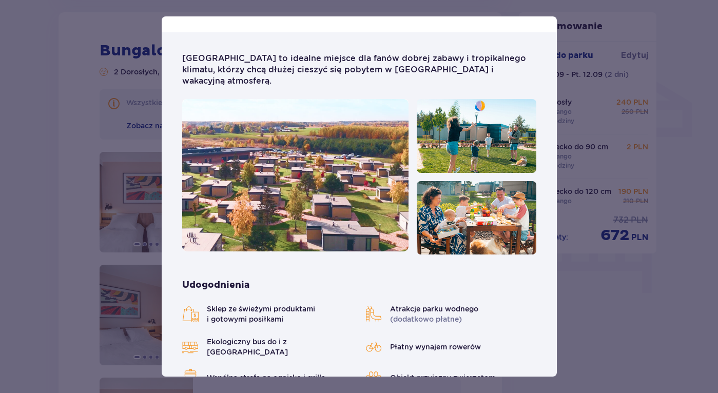
click at [37, 157] on div "Suntago Village Suntago Village to idealne miejsce dla fanów dobrej zabawy i tr…" at bounding box center [359, 196] width 718 height 393
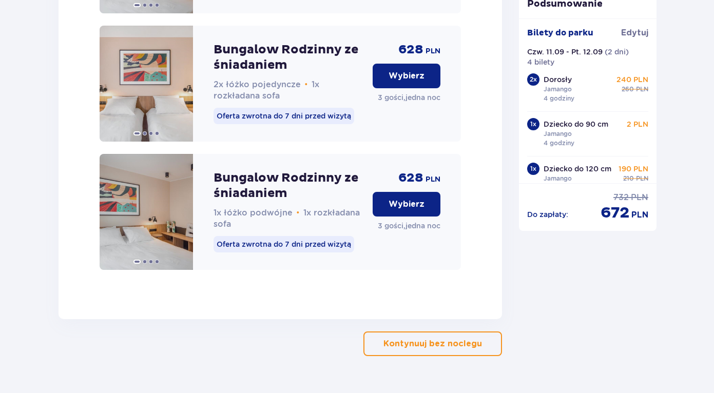
scroll to position [1166, 0]
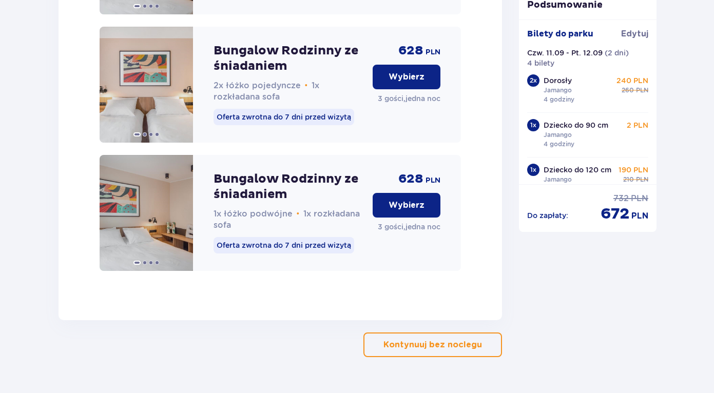
click at [408, 211] on p "Wybierz" at bounding box center [407, 205] width 36 height 11
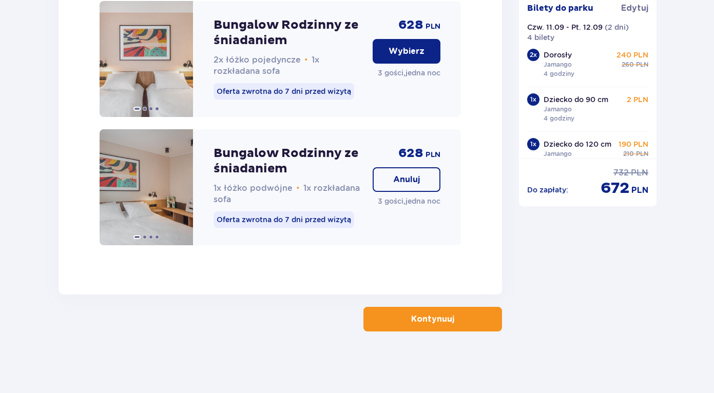
scroll to position [1202, 0]
click at [434, 321] on p "Kontynuuj" at bounding box center [432, 319] width 43 height 11
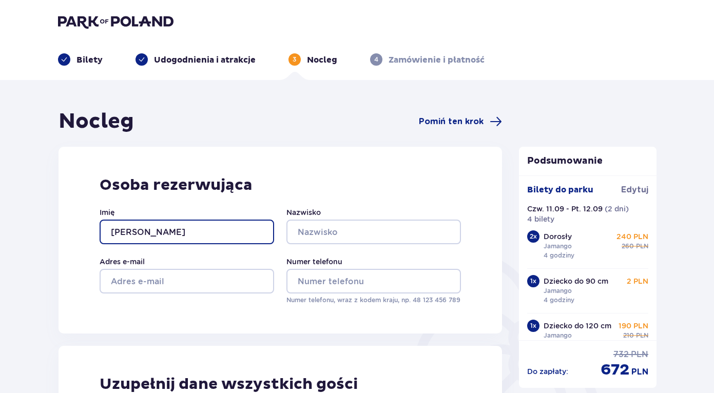
type input "agnieszka"
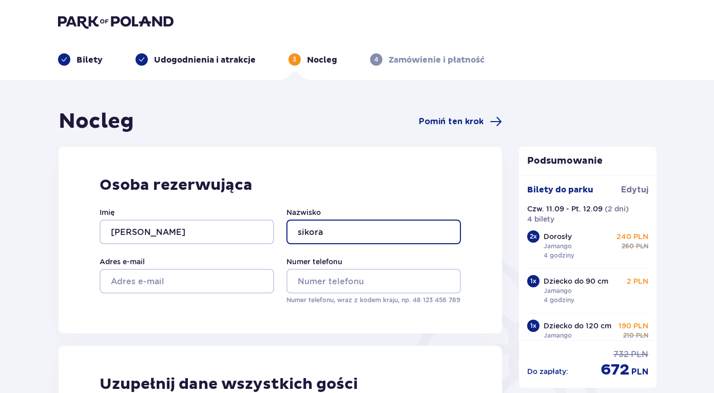
type input "sikora"
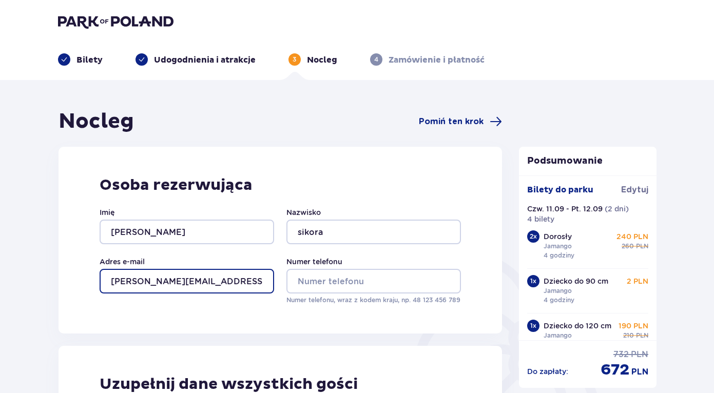
type input "agnieszka-sikora@wp.pl"
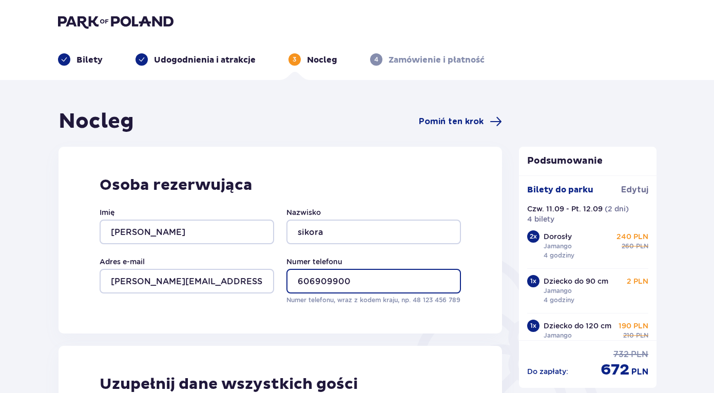
type input "606909900"
click at [345, 330] on div "Osoba rezerwująca Imię agnieszka Nazwisko sikora Adres e-mail agnieszka-sikora@…" at bounding box center [281, 240] width 444 height 187
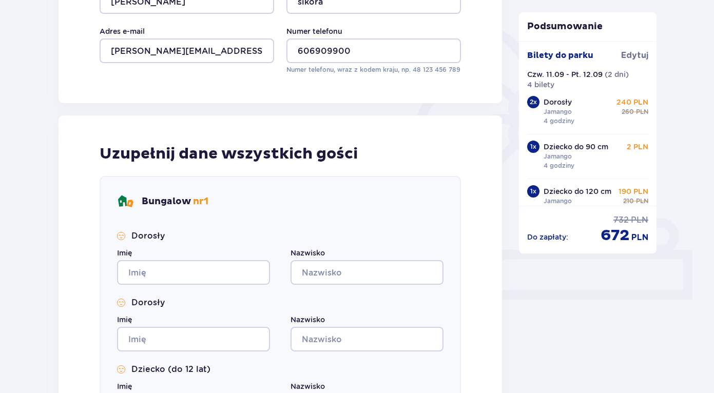
scroll to position [231, 0]
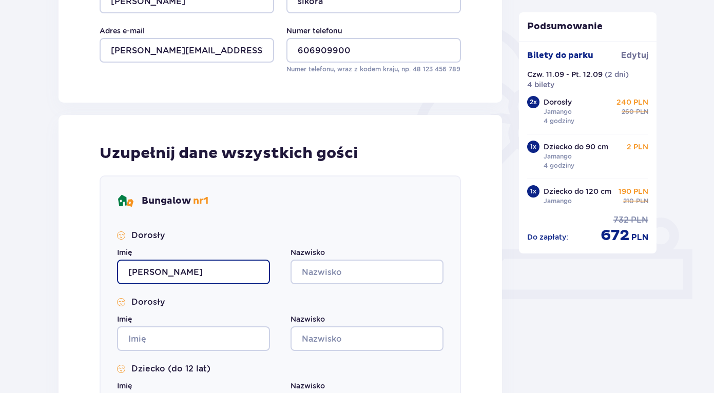
type input "Agnieszka"
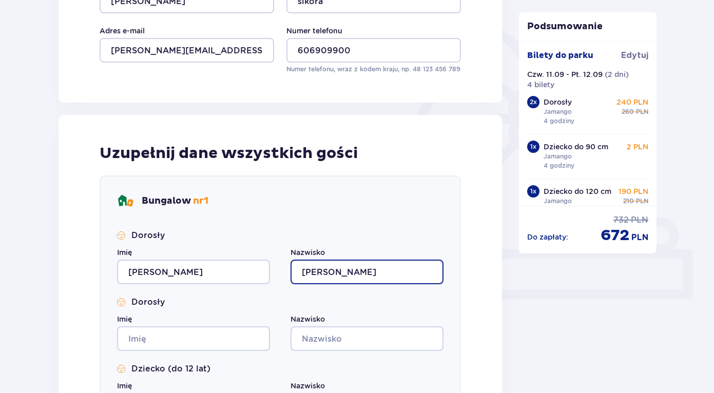
type input "Sikora"
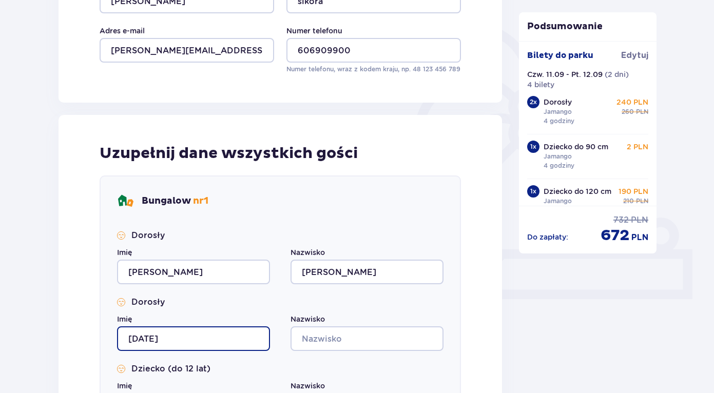
type input "Sylwester"
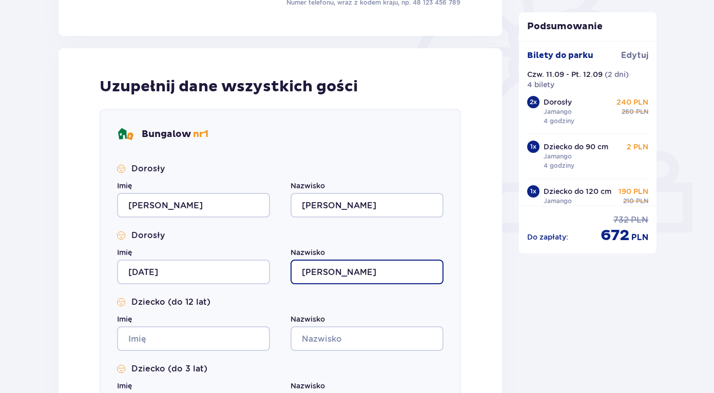
scroll to position [312, 0]
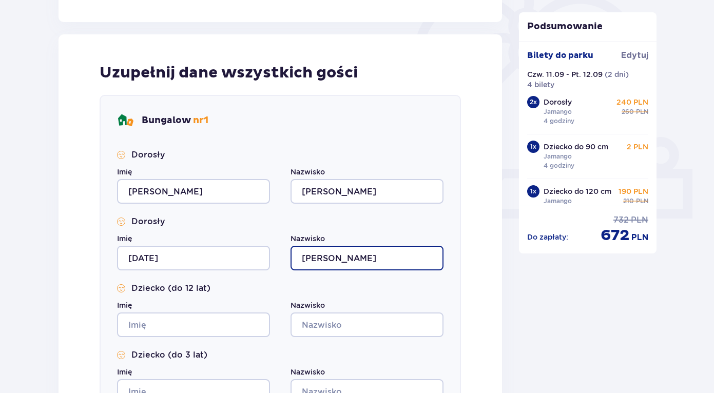
type input "Wiśniewski"
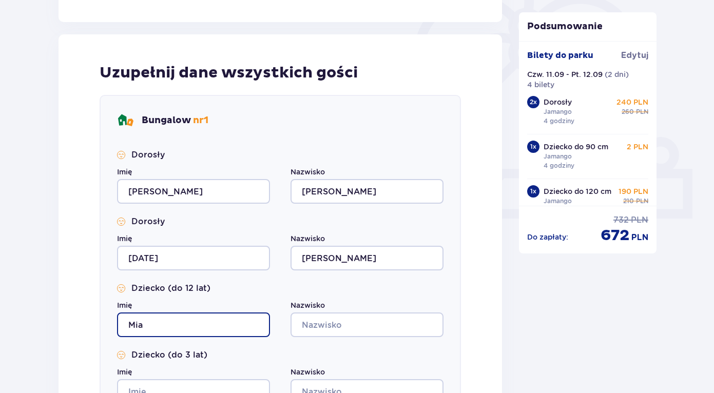
type input "Mia"
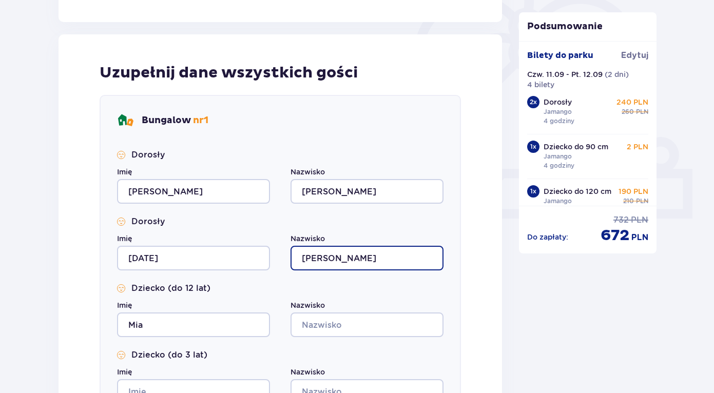
click at [334, 260] on input "Wiśniewski" at bounding box center [367, 258] width 153 height 25
drag, startPoint x: 355, startPoint y: 256, endPoint x: 301, endPoint y: 255, distance: 53.9
click at [301, 255] on input "Wiśniewski" at bounding box center [367, 258] width 153 height 25
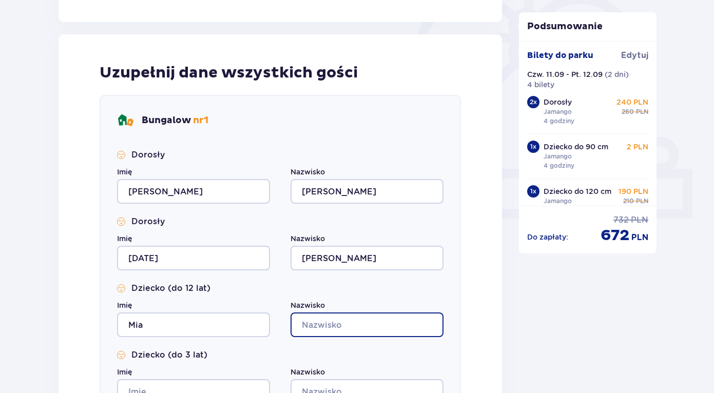
paste input "Wiśniewski"
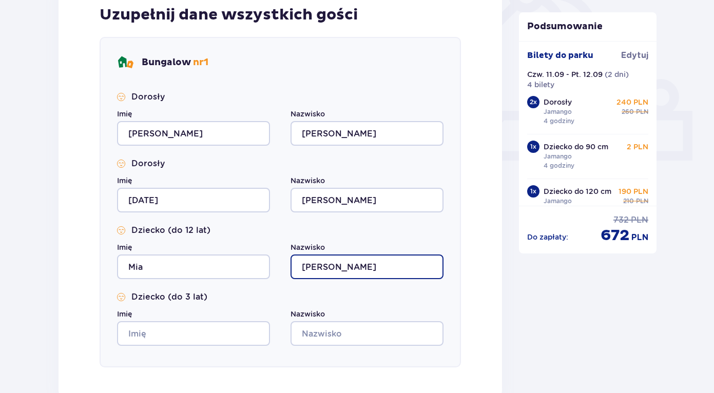
scroll to position [407, 0]
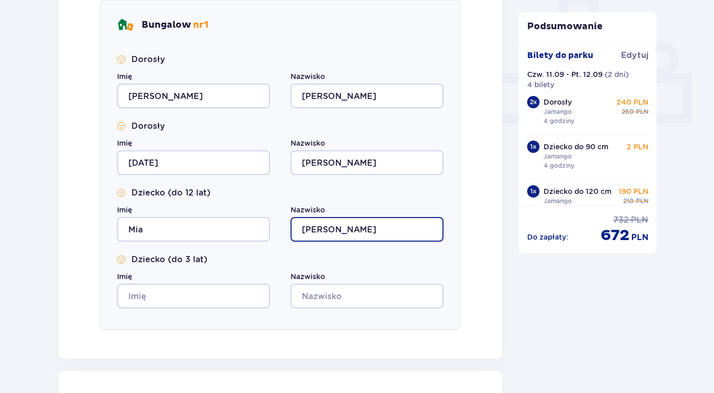
type input "Wiśniewski"
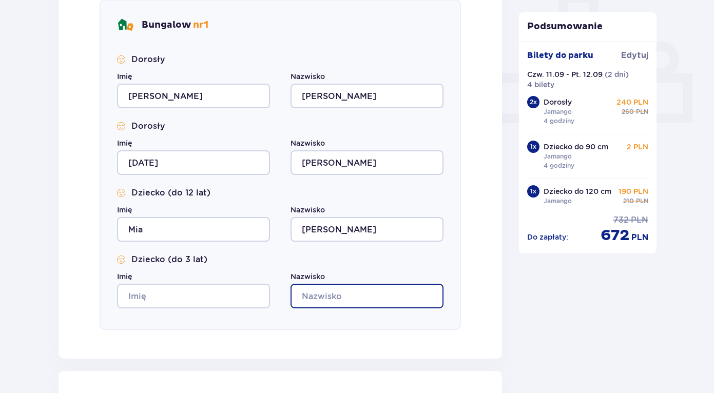
paste input "Wiśniewski"
type input "Wiśniewski"
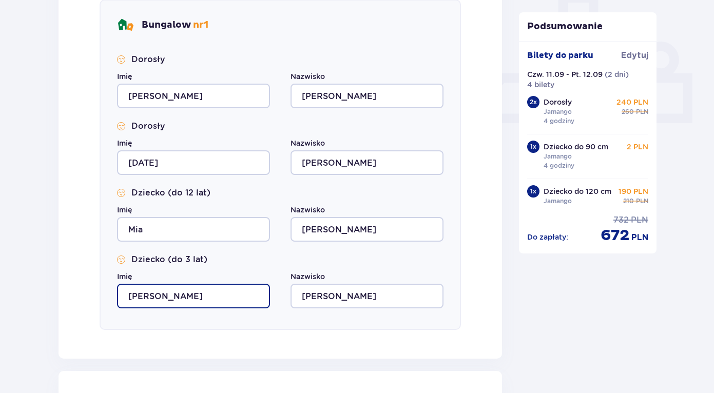
type input "Liam"
click at [93, 318] on div "Uzupełnij dane wszystkich gości Bungalow nr 1 Dorosły Imię Agnieszka Nazwisko S…" at bounding box center [281, 149] width 444 height 420
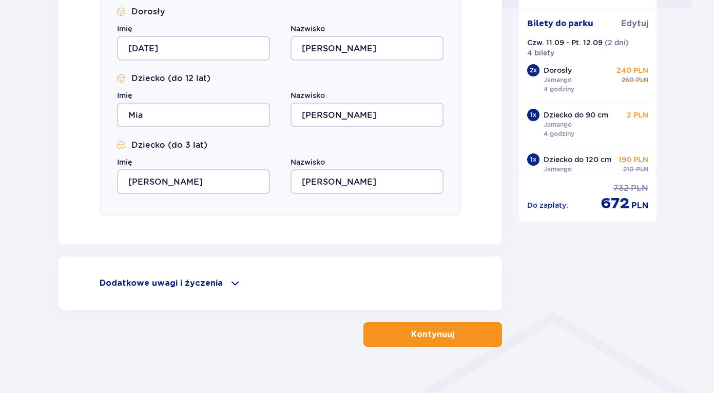
scroll to position [524, 0]
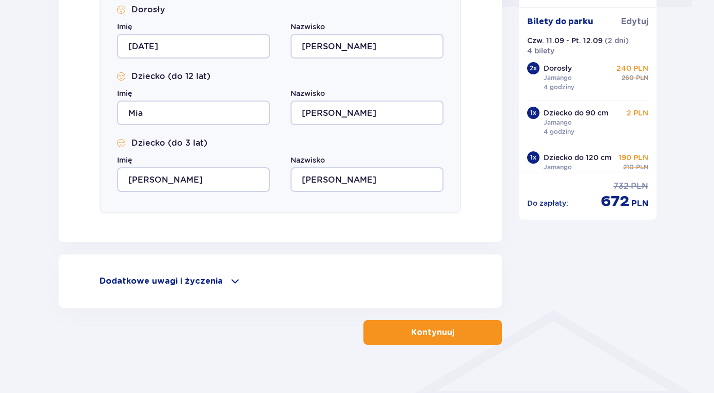
click at [230, 282] on span at bounding box center [235, 281] width 12 height 12
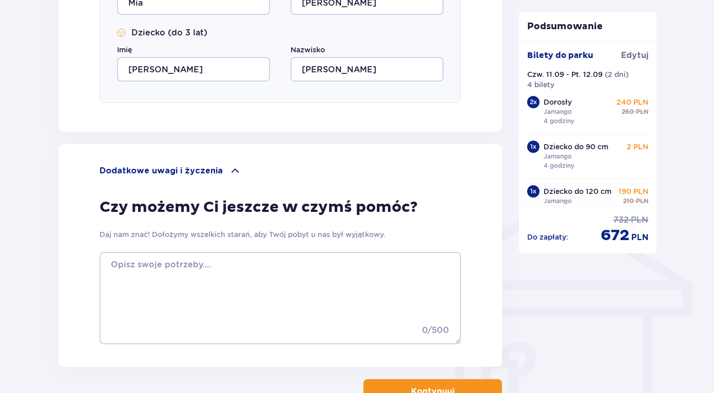
scroll to position [635, 0]
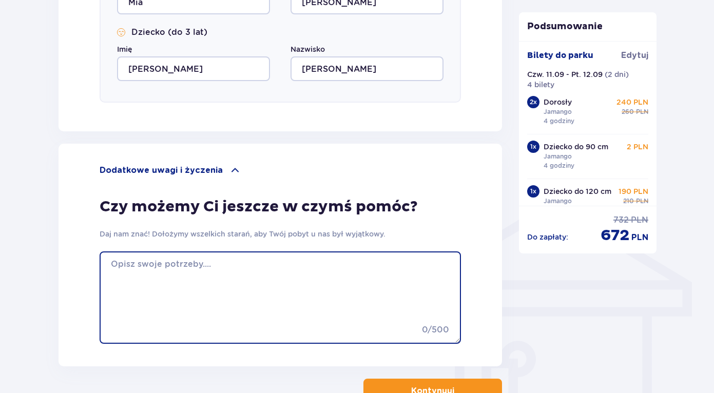
click at [205, 272] on textarea at bounding box center [281, 298] width 362 height 92
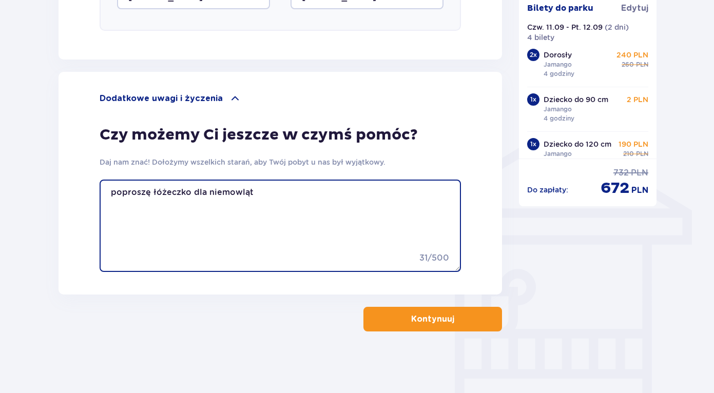
scroll to position [707, 0]
type textarea "poproszę łóżeczko dla niemowląt"
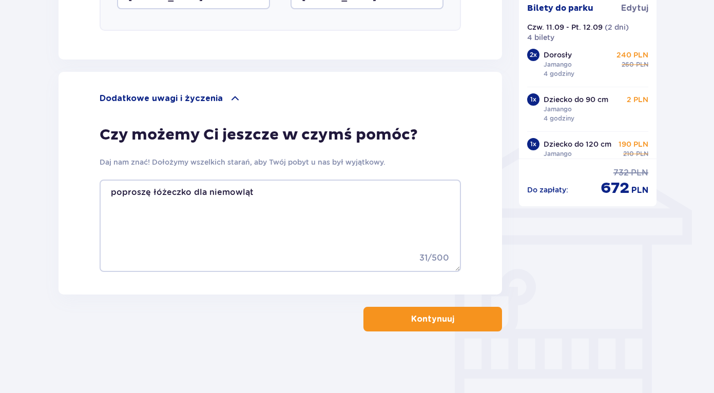
click at [421, 318] on p "Kontynuuj" at bounding box center [432, 319] width 43 height 11
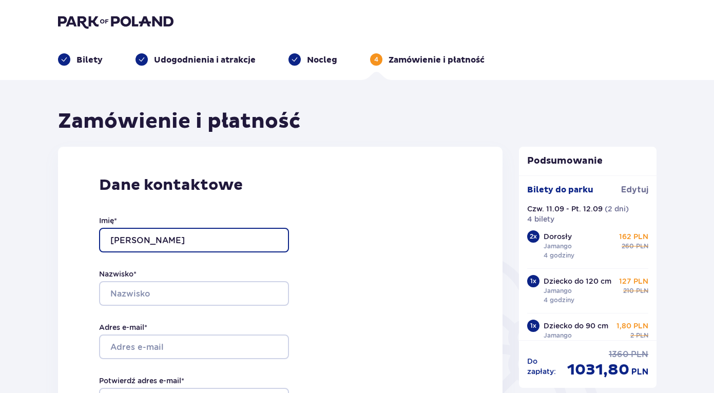
type input "Agnieszka"
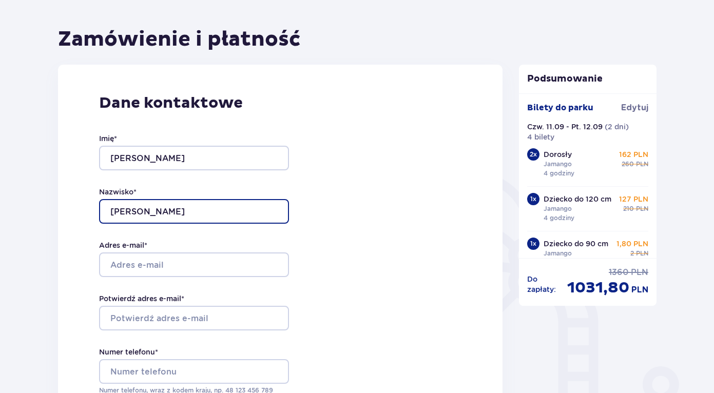
scroll to position [99, 0]
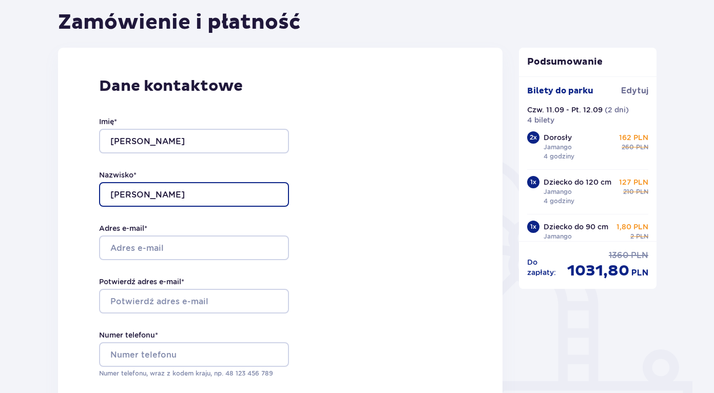
type input "Sikora"
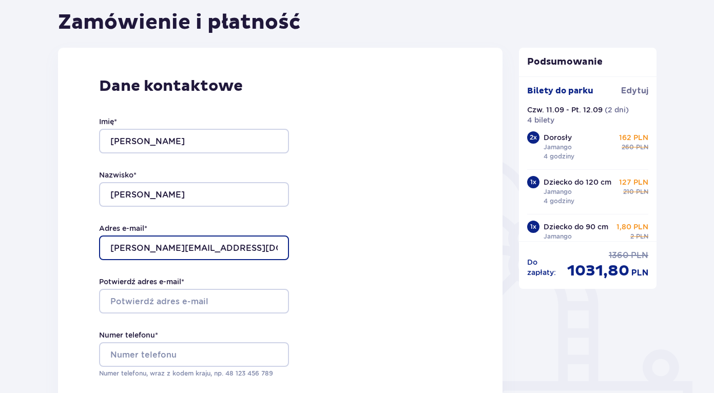
type input "agnieszka-sikora@wp.pl"
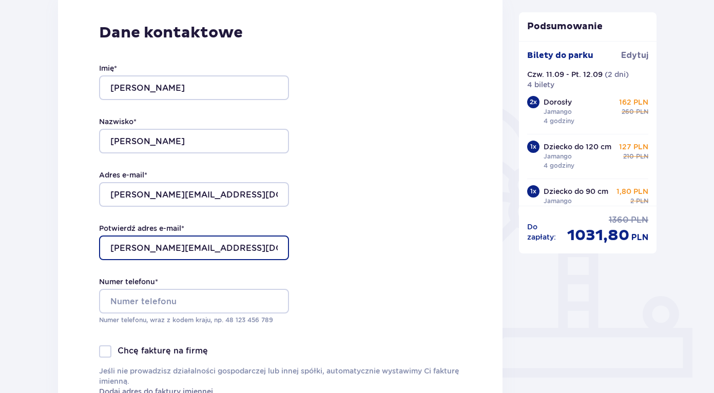
scroll to position [158, 0]
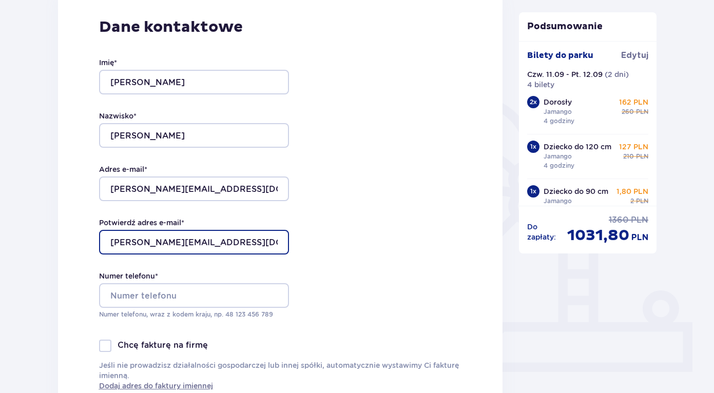
type input "agnieszka-sikora@wp.pl"
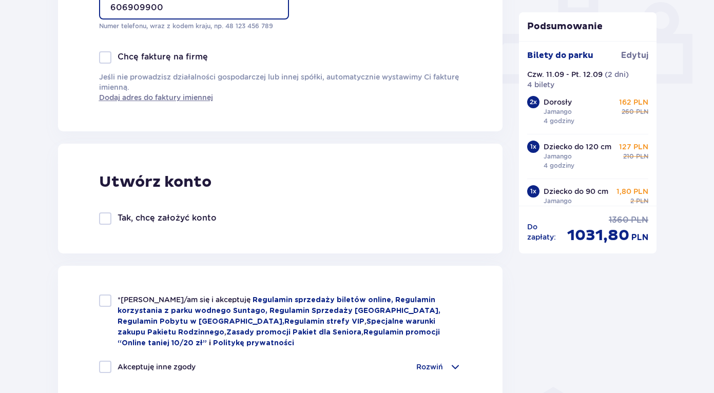
scroll to position [447, 0]
type input "606909900"
click at [107, 221] on div at bounding box center [105, 218] width 12 height 12
checkbox input "true"
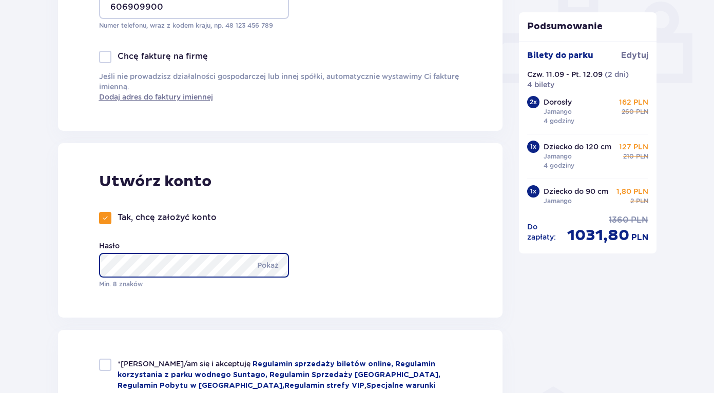
click at [143, 270] on div "Zamówienie i płatność Dane kontaktowe Imię * Agnieszka Nazwisko * Sikora Adres …" at bounding box center [280, 388] width 445 height 1453
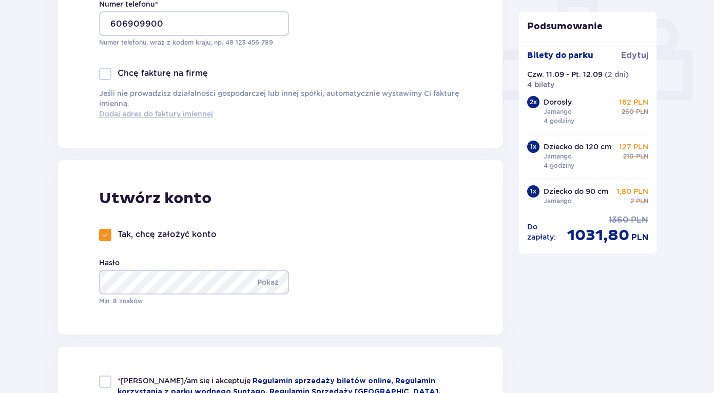
scroll to position [431, 0]
click at [264, 282] on p "Pokaż" at bounding box center [268, 282] width 22 height 25
click at [264, 282] on p "Ukryj" at bounding box center [269, 282] width 19 height 25
click at [269, 285] on p "Pokaż" at bounding box center [268, 282] width 22 height 25
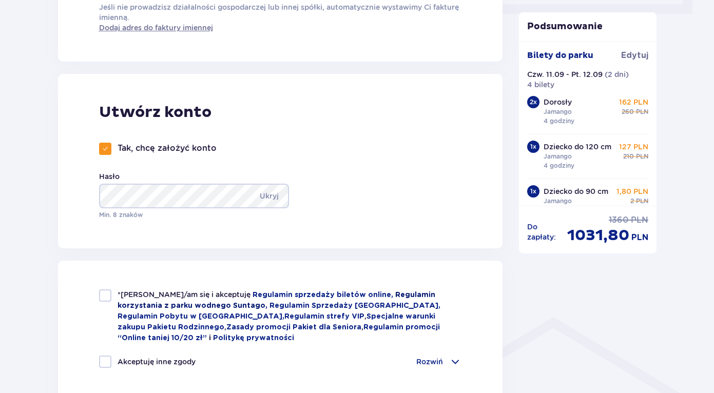
scroll to position [517, 0]
click at [107, 295] on div at bounding box center [105, 295] width 12 height 12
checkbox input "true"
click at [106, 364] on div at bounding box center [105, 361] width 12 height 12
checkbox input "true"
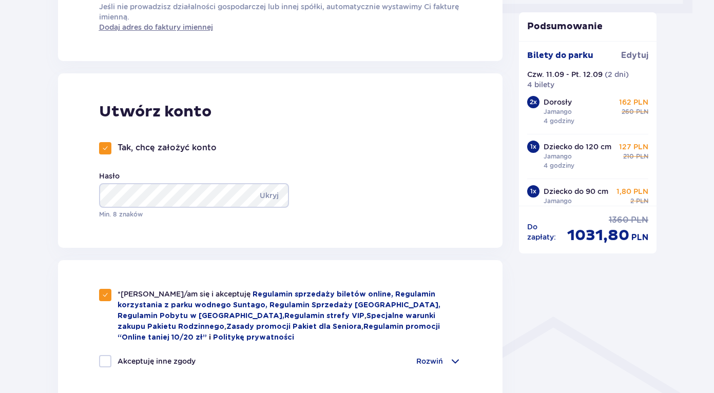
checkbox input "true"
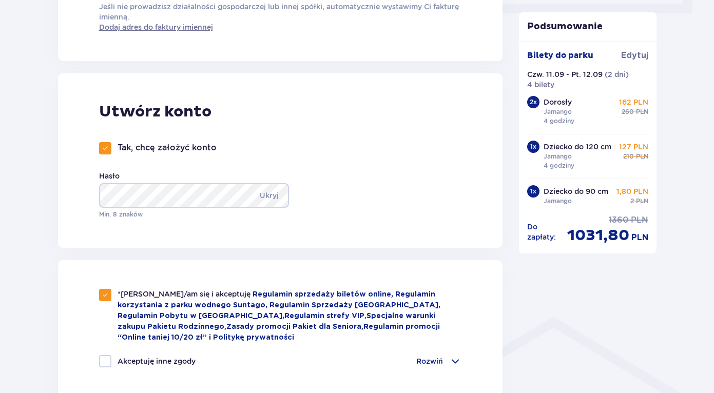
checkbox input "true"
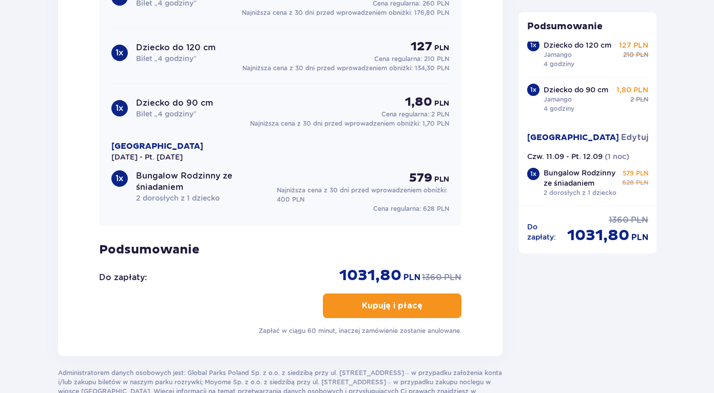
scroll to position [1171, 0]
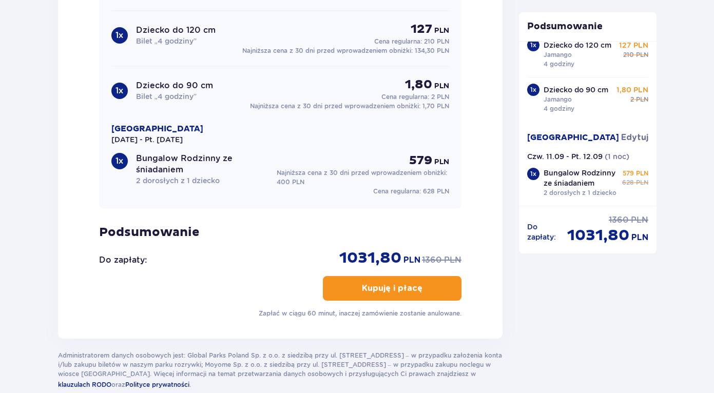
click at [386, 293] on p "Kupuję i płacę" at bounding box center [392, 288] width 61 height 11
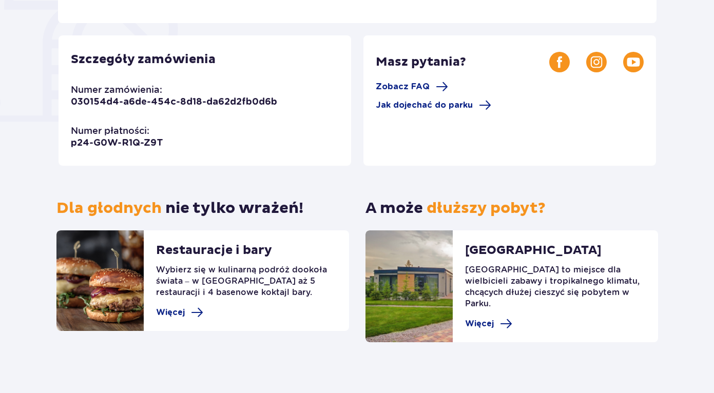
scroll to position [271, 0]
click at [506, 318] on span at bounding box center [506, 324] width 12 height 12
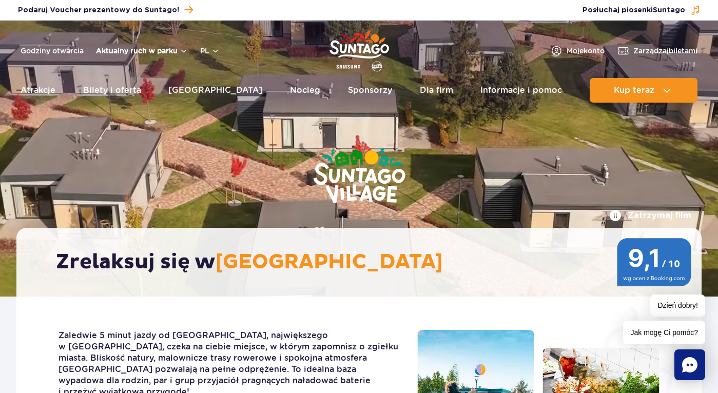
click at [183, 51] on button "Aktualny ruch w parku" at bounding box center [142, 51] width 92 height 8
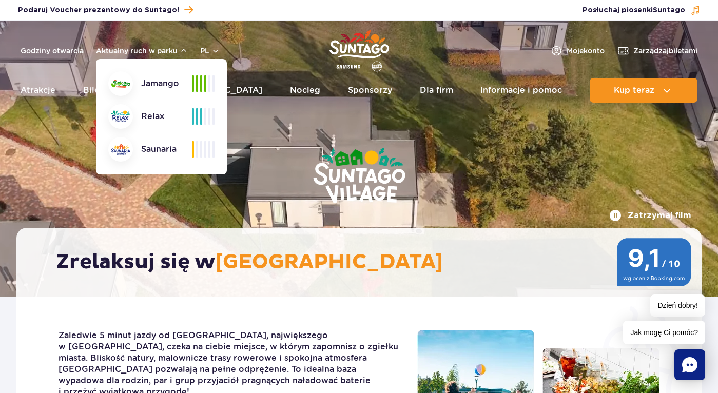
click at [158, 84] on div "Jamango" at bounding box center [150, 83] width 84 height 25
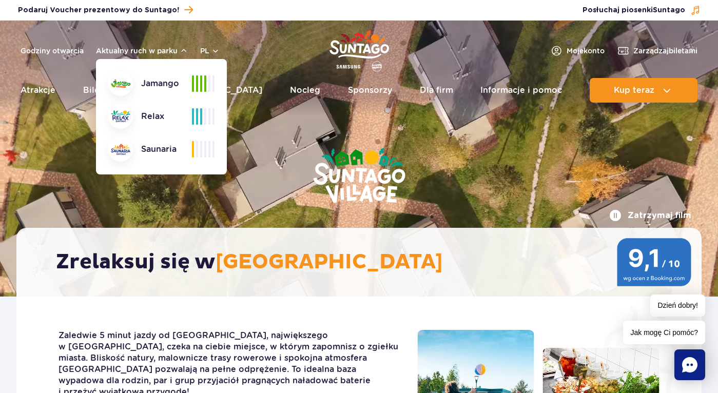
click at [206, 87] on span at bounding box center [205, 83] width 2 height 16
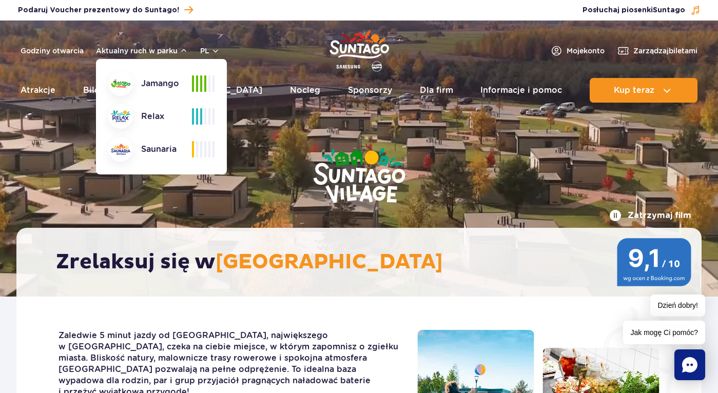
click at [158, 116] on div "Relax" at bounding box center [150, 116] width 84 height 25
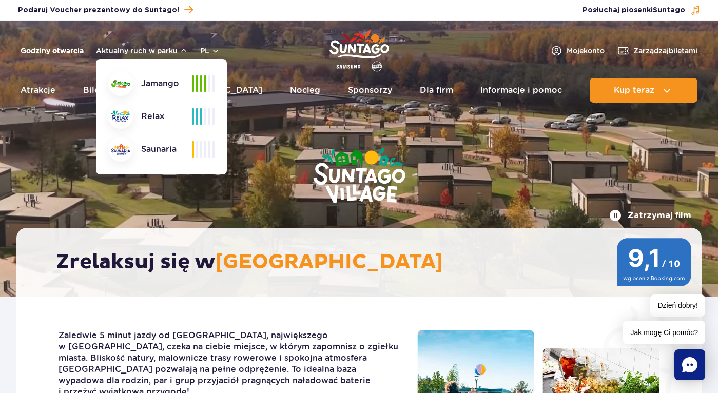
click at [76, 51] on link "Godziny otwarcia" at bounding box center [52, 51] width 63 height 10
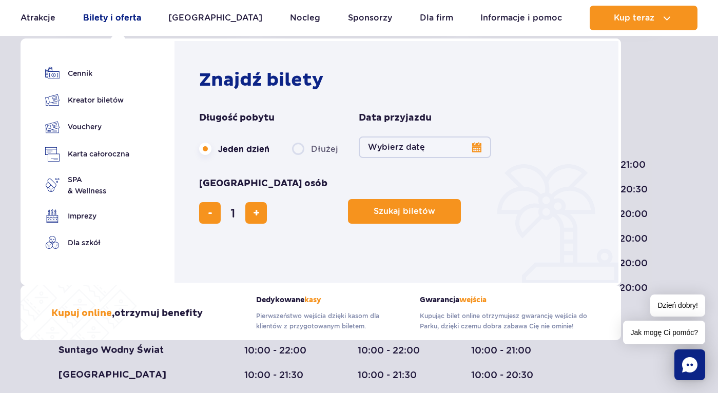
click at [112, 21] on link "Bilety i oferta" at bounding box center [112, 18] width 58 height 25
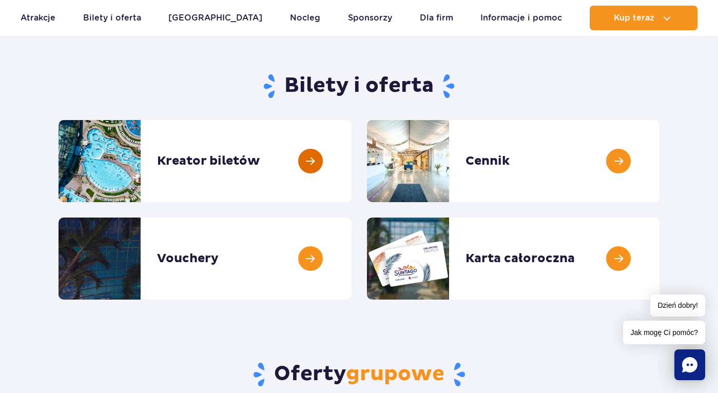
scroll to position [73, 0]
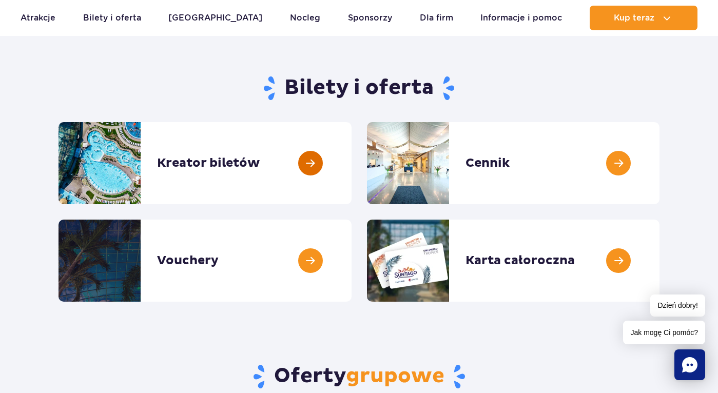
click at [352, 161] on link at bounding box center [352, 163] width 0 height 82
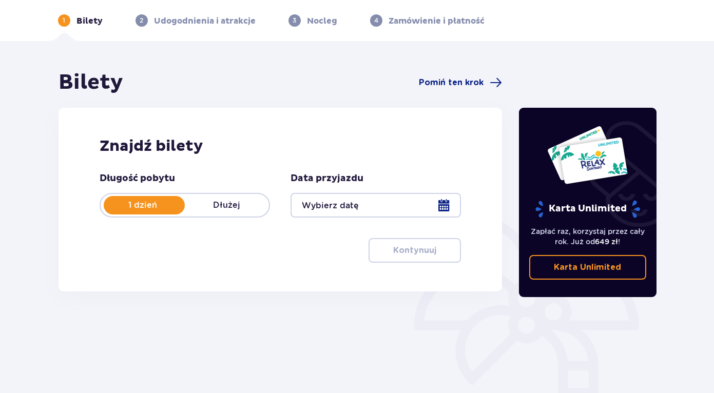
scroll to position [77, 0]
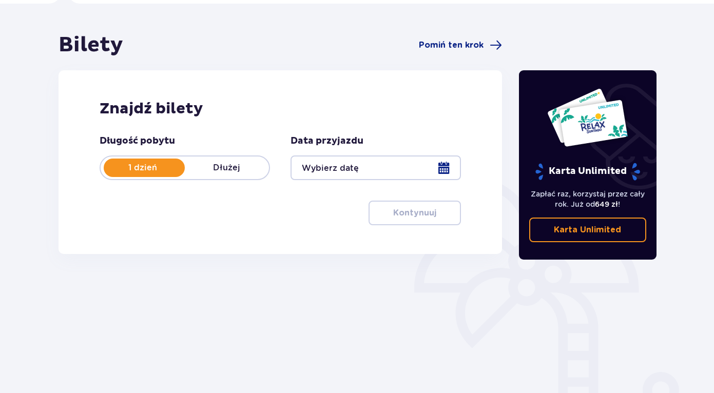
click at [163, 169] on p "1 dzień" at bounding box center [143, 167] width 84 height 11
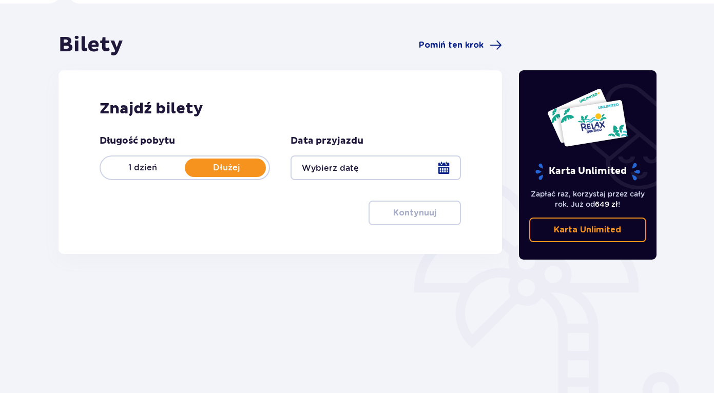
click at [373, 172] on div at bounding box center [376, 168] width 170 height 25
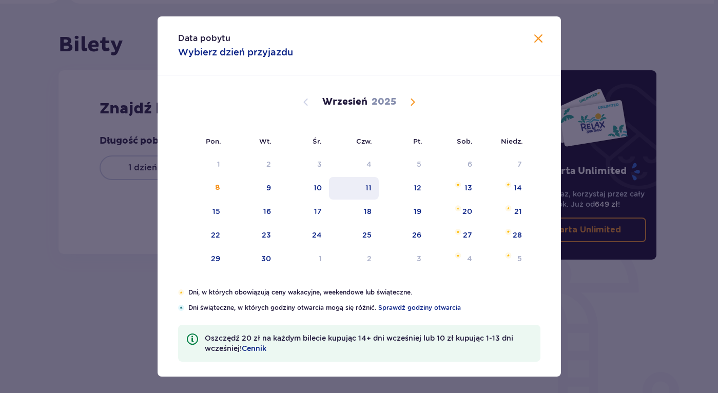
click at [369, 187] on div "11" at bounding box center [369, 188] width 6 height 10
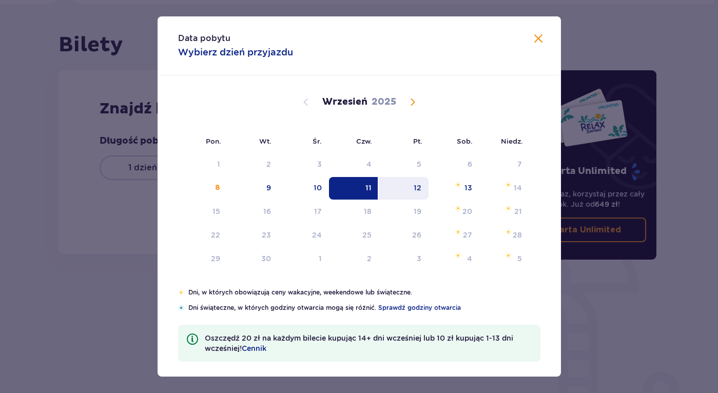
click at [407, 184] on div "12" at bounding box center [404, 188] width 50 height 23
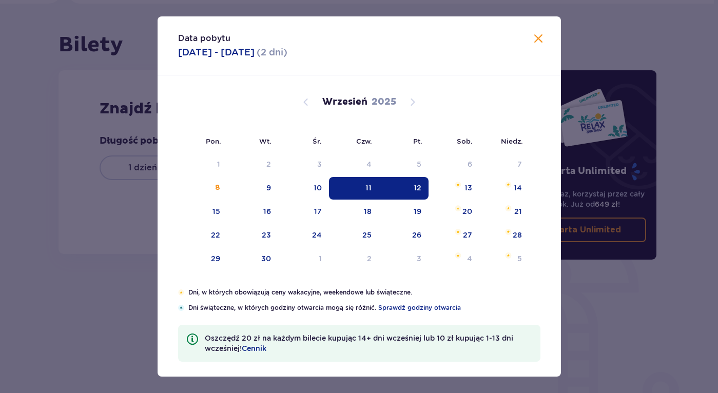
type input "11.09.25 - 12.09.25"
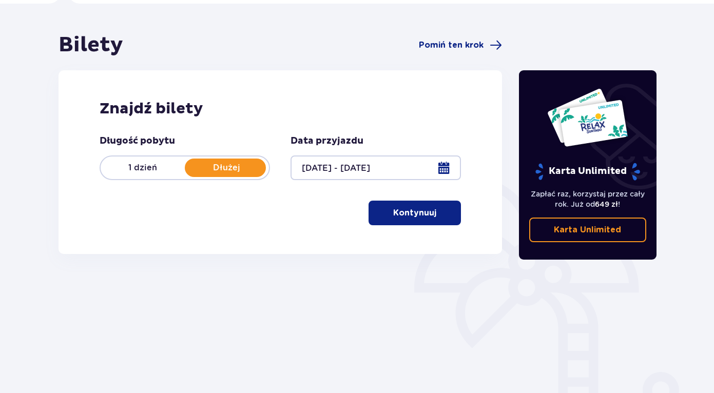
click at [414, 214] on p "Kontynuuj" at bounding box center [414, 212] width 43 height 11
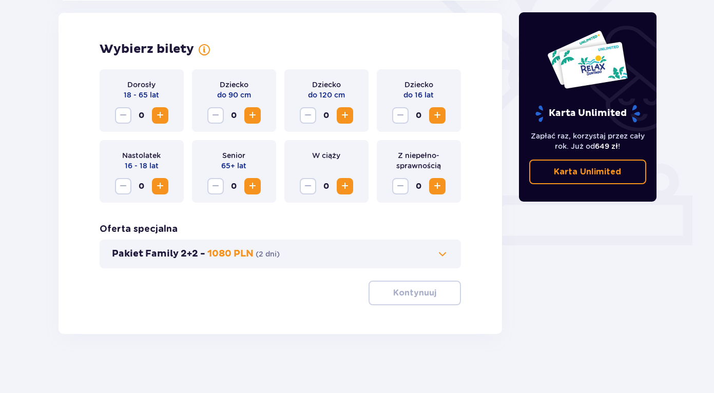
scroll to position [286, 0]
click at [162, 120] on span "Increase" at bounding box center [160, 115] width 12 height 12
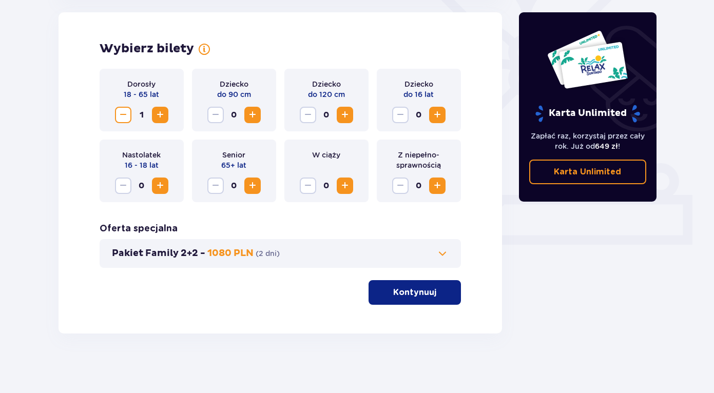
click at [162, 120] on span "Increase" at bounding box center [160, 115] width 12 height 12
click at [254, 114] on span "Increase" at bounding box center [252, 115] width 12 height 12
click at [346, 119] on span "Increase" at bounding box center [345, 115] width 12 height 12
click at [419, 294] on p "Kontynuuj" at bounding box center [414, 292] width 43 height 11
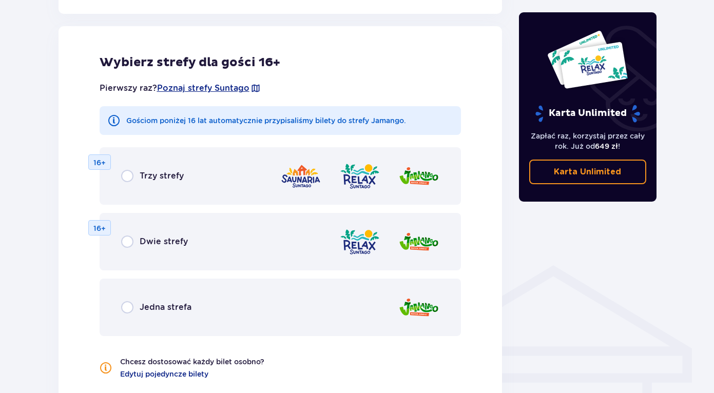
scroll to position [570, 0]
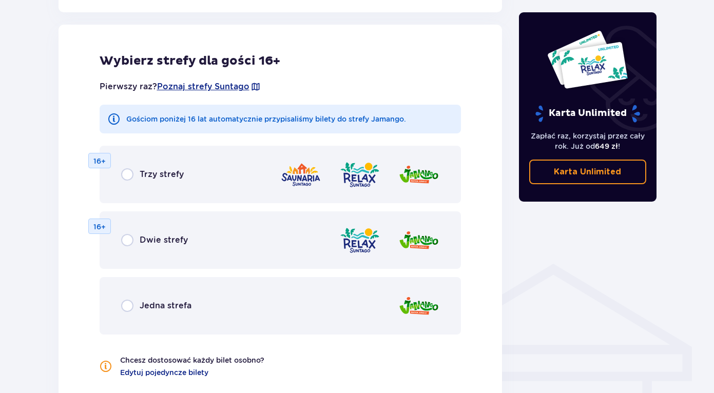
click at [160, 307] on p "Jedna strefa" at bounding box center [166, 305] width 52 height 11
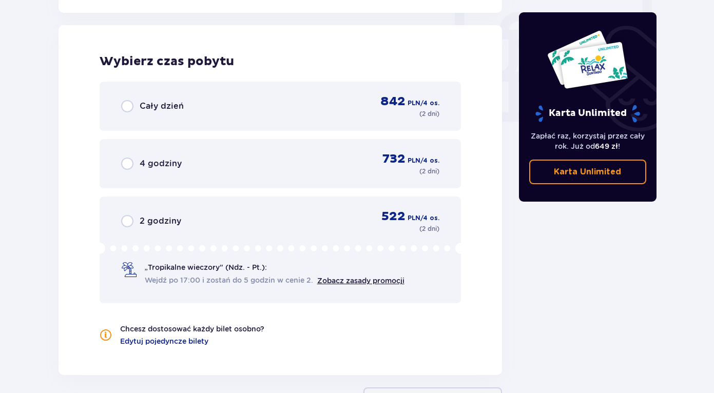
scroll to position [964, 0]
click at [170, 172] on div "4 godziny 732 PLN / 4 os. ( 2 dni )" at bounding box center [280, 163] width 319 height 25
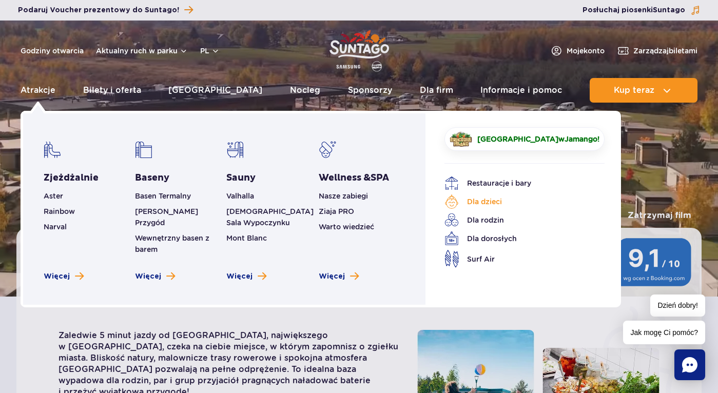
click at [479, 208] on link "Dla dzieci" at bounding box center [517, 202] width 145 height 14
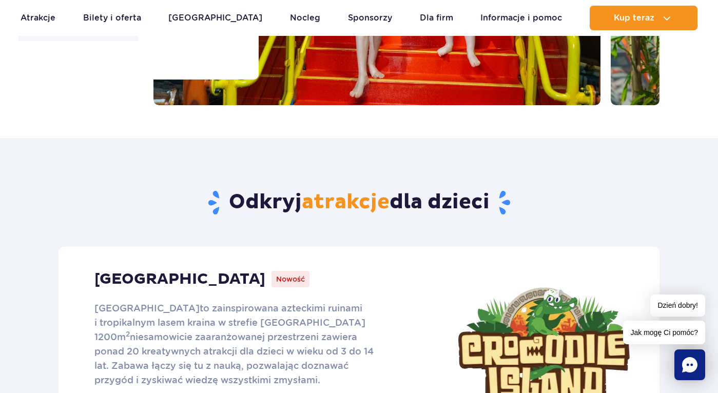
scroll to position [240, 0]
